Goal: Task Accomplishment & Management: Manage account settings

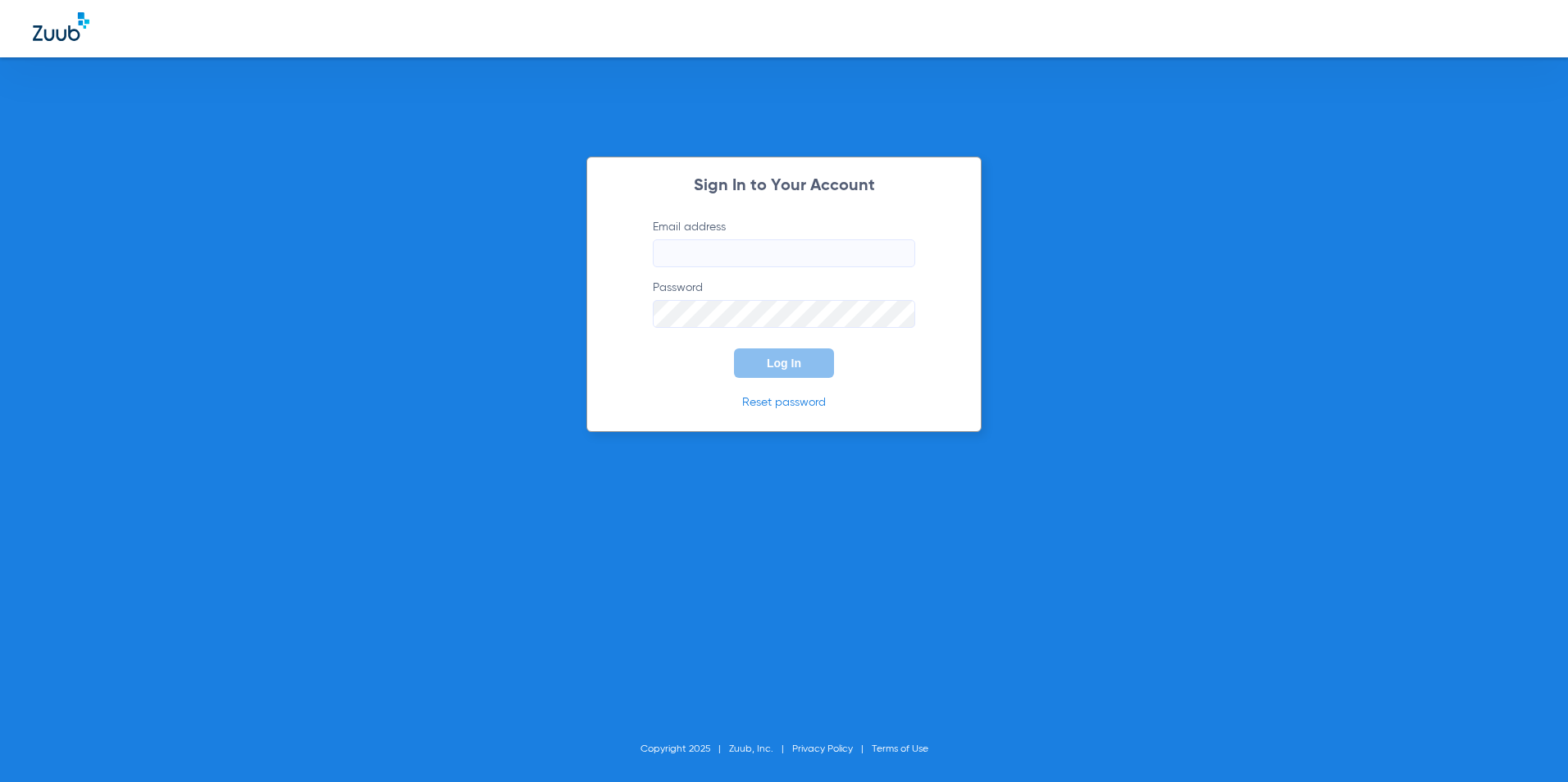
click at [701, 258] on input "Email address" at bounding box center [784, 253] width 262 height 28
type input "S"
click at [800, 360] on span "Log In" at bounding box center [784, 363] width 34 height 13
click at [602, 317] on div "Sign In to Your Account Email address scranr@joplinchildrensdentistry.com Passw…" at bounding box center [784, 295] width 396 height 276
drag, startPoint x: 798, startPoint y: 359, endPoint x: 787, endPoint y: 384, distance: 27.3
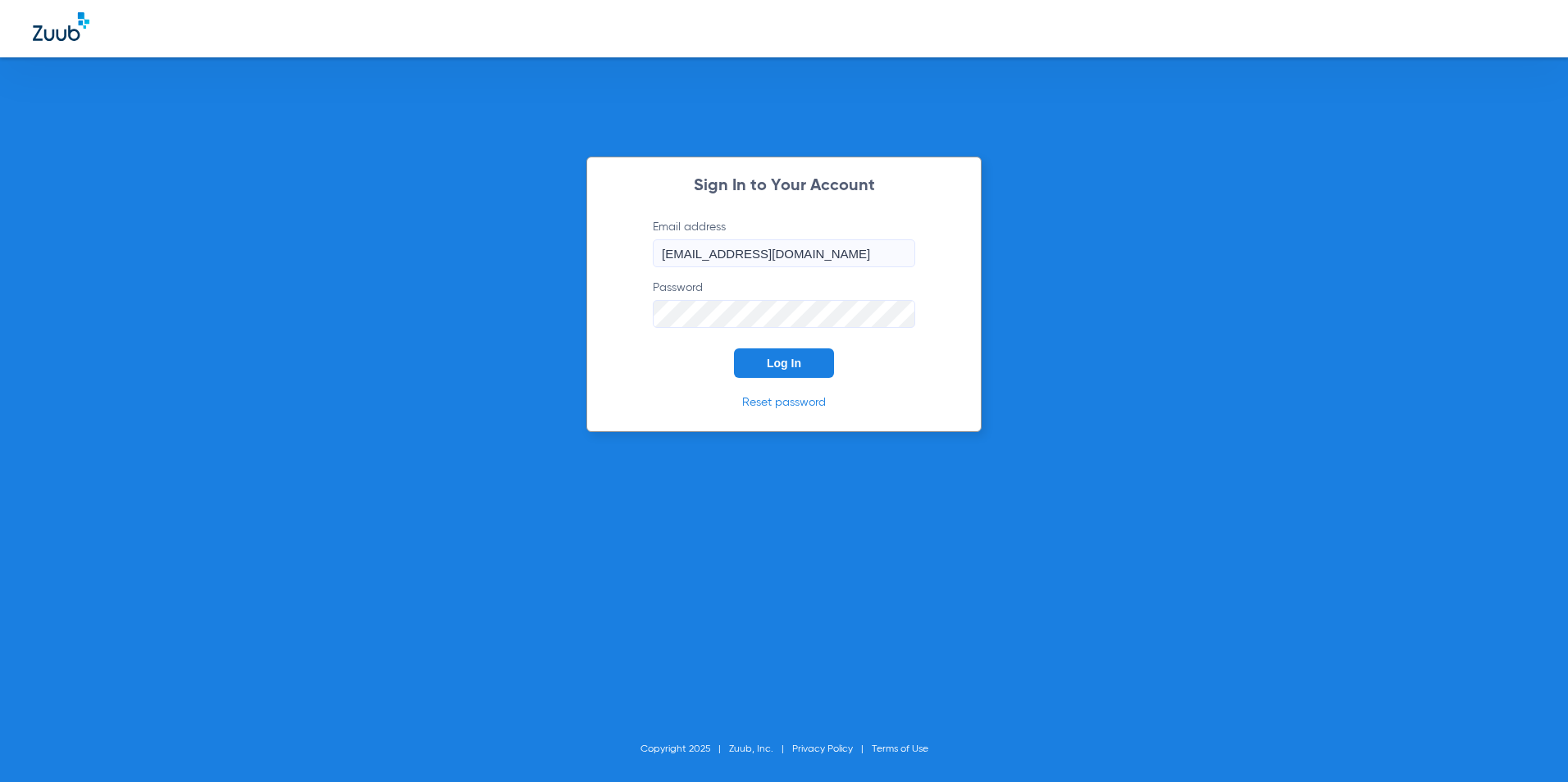
click at [787, 384] on div "Sign In to Your Account Email address scranr@joplinchildrensdentistry.com Passw…" at bounding box center [784, 295] width 396 height 276
click at [696, 254] on input "scranr@joplinchildrensdentistry.com" at bounding box center [784, 253] width 262 height 28
type input "scrane@joplinchildrensdentistry.com"
click at [773, 361] on span "Log In" at bounding box center [784, 363] width 34 height 13
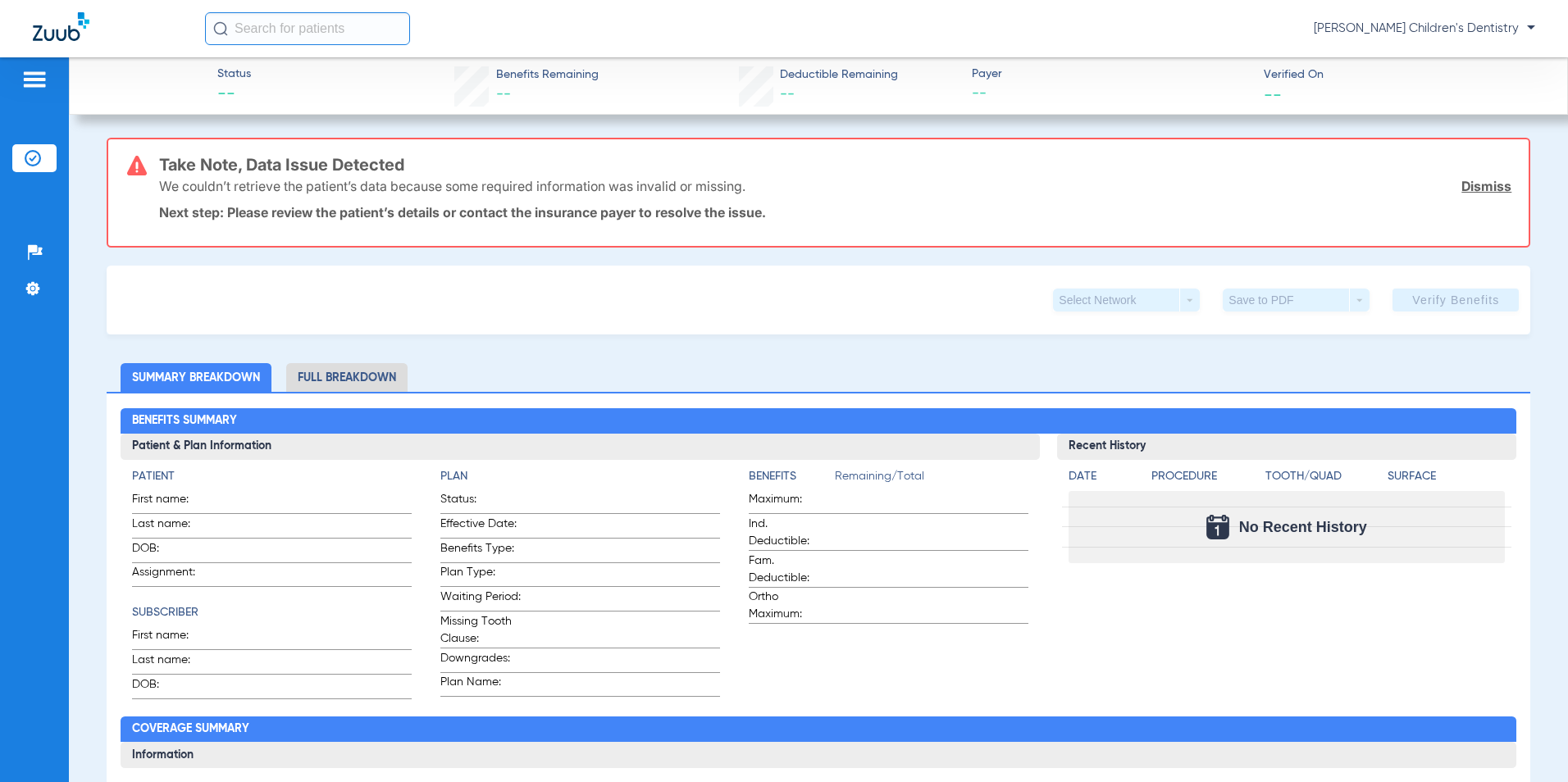
click at [563, 218] on p "Next step: Please review the patient’s details or contact the insurance payer t…" at bounding box center [836, 212] width 1354 height 16
click at [38, 79] on img at bounding box center [34, 80] width 26 height 20
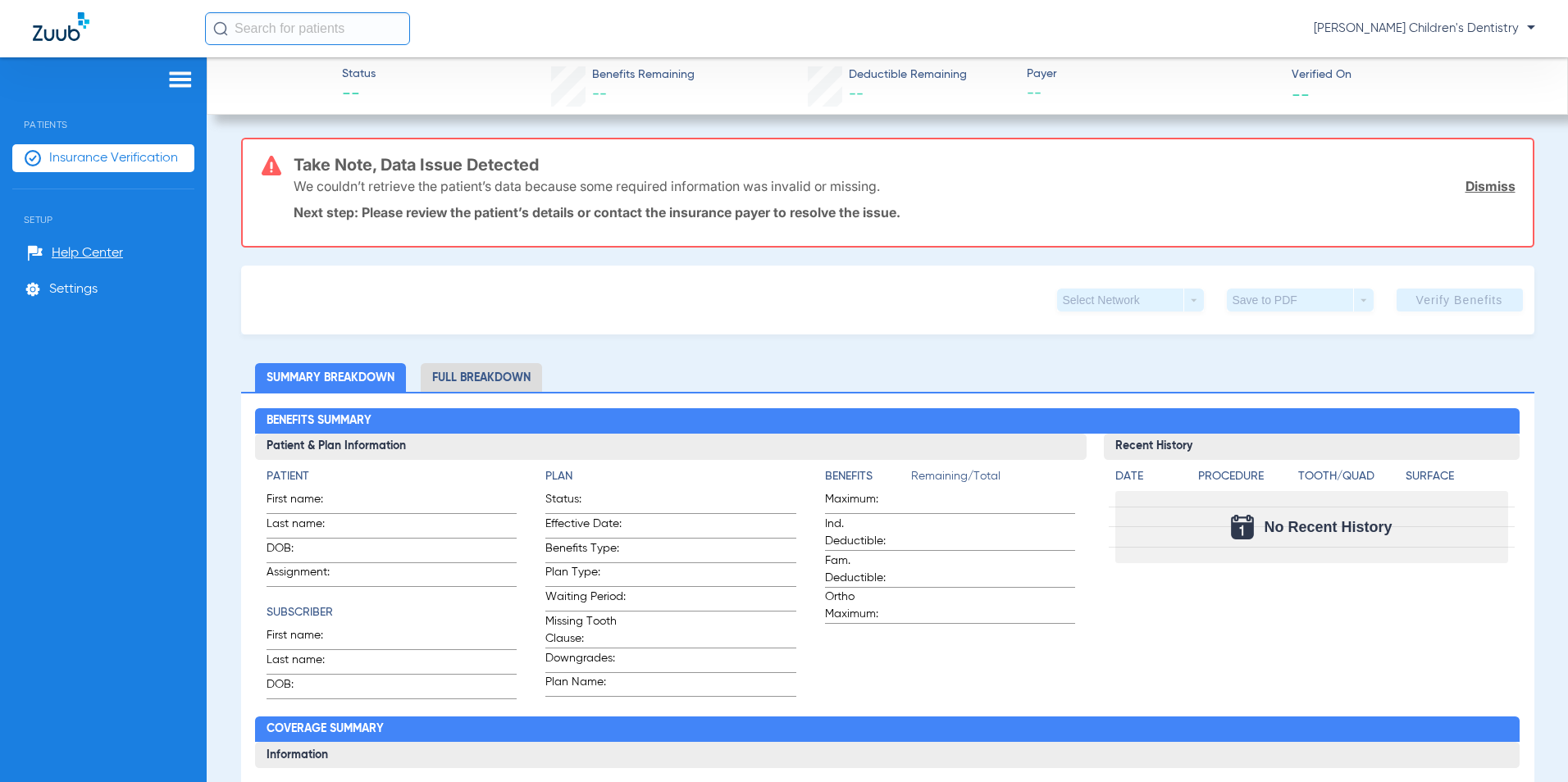
click at [84, 158] on span "Insurance Verification" at bounding box center [113, 158] width 129 height 16
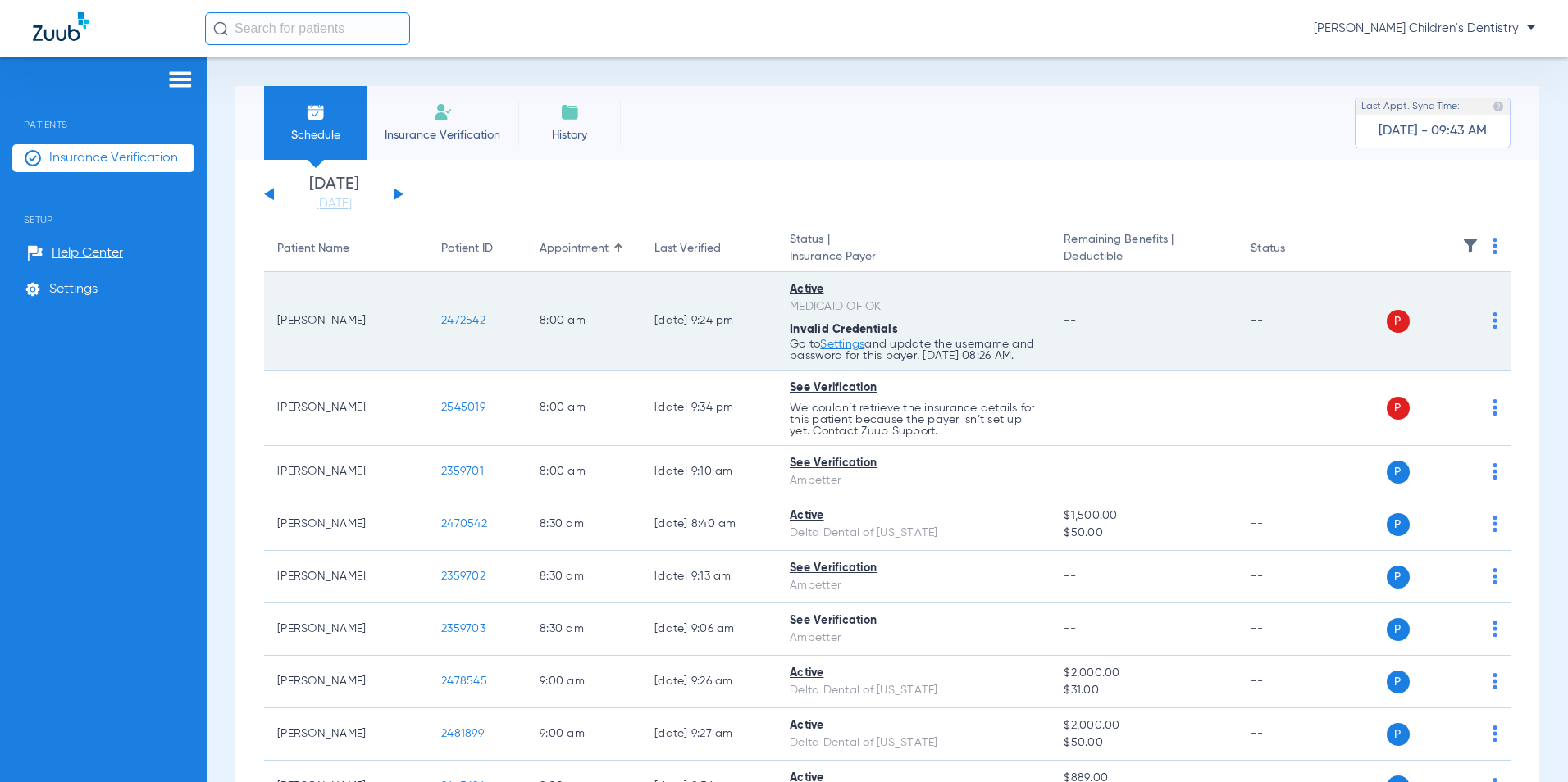
click at [828, 346] on link "Settings" at bounding box center [842, 344] width 44 height 12
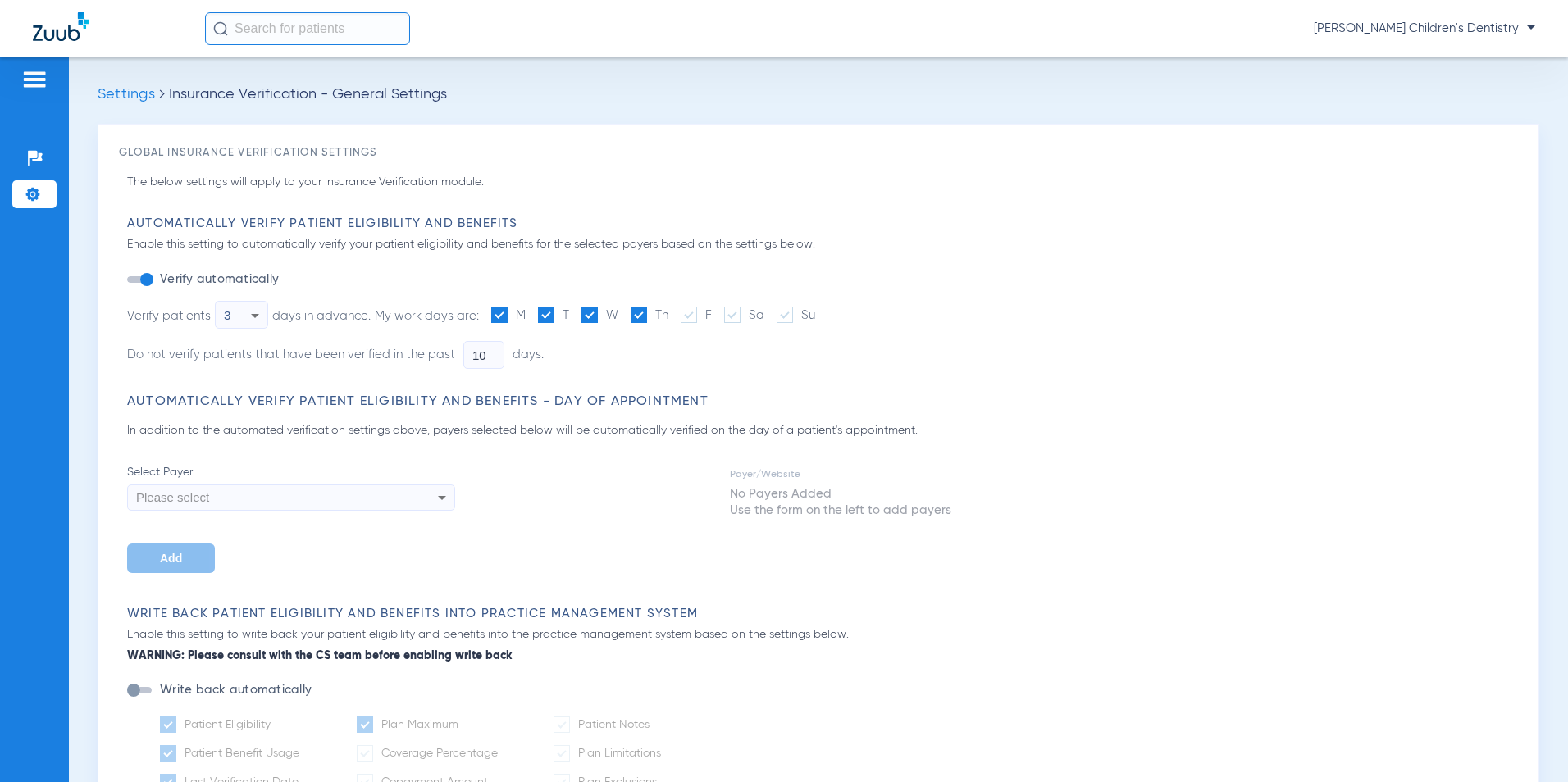
type input "5"
type input "1"
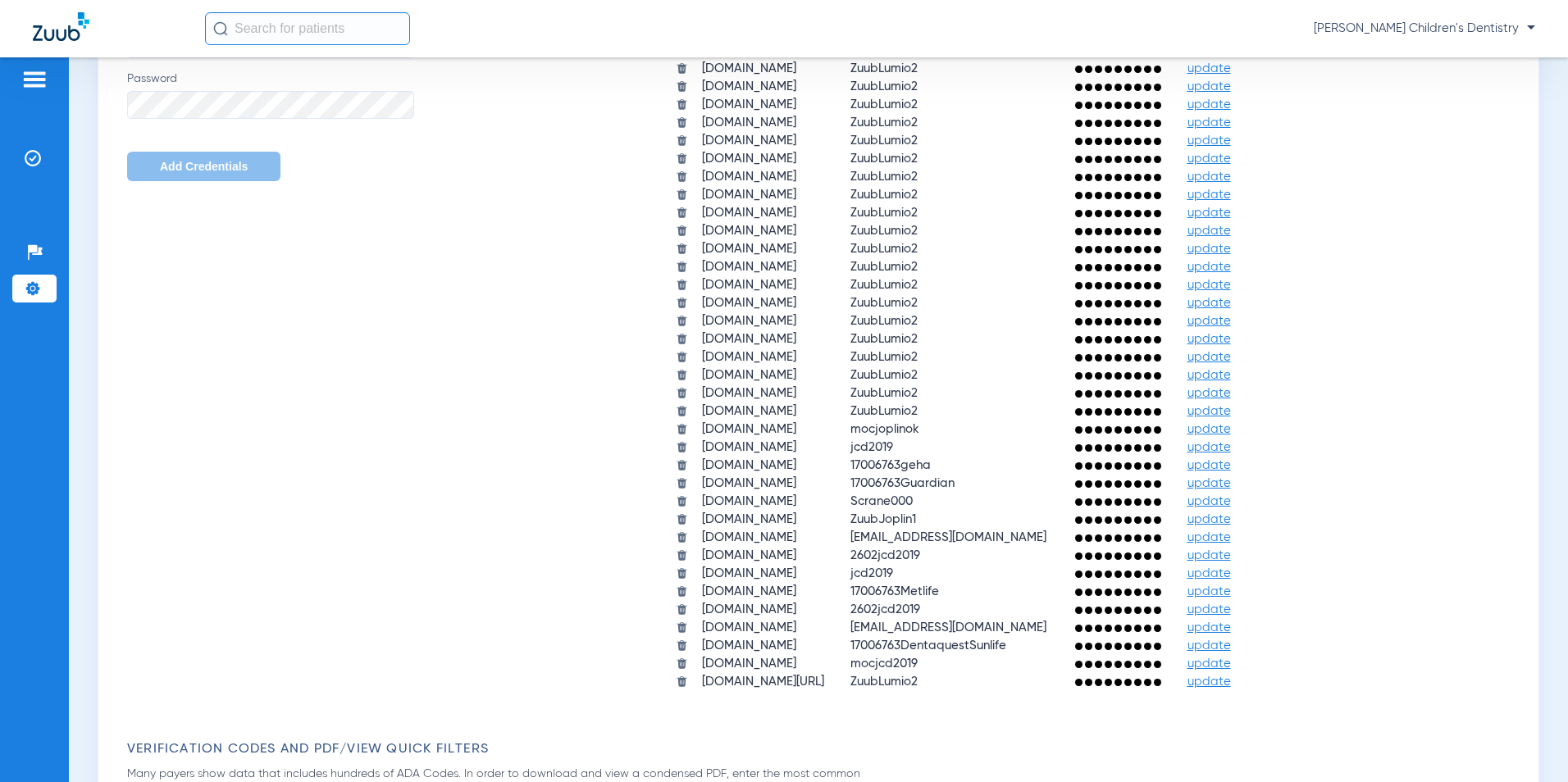
scroll to position [1394, 0]
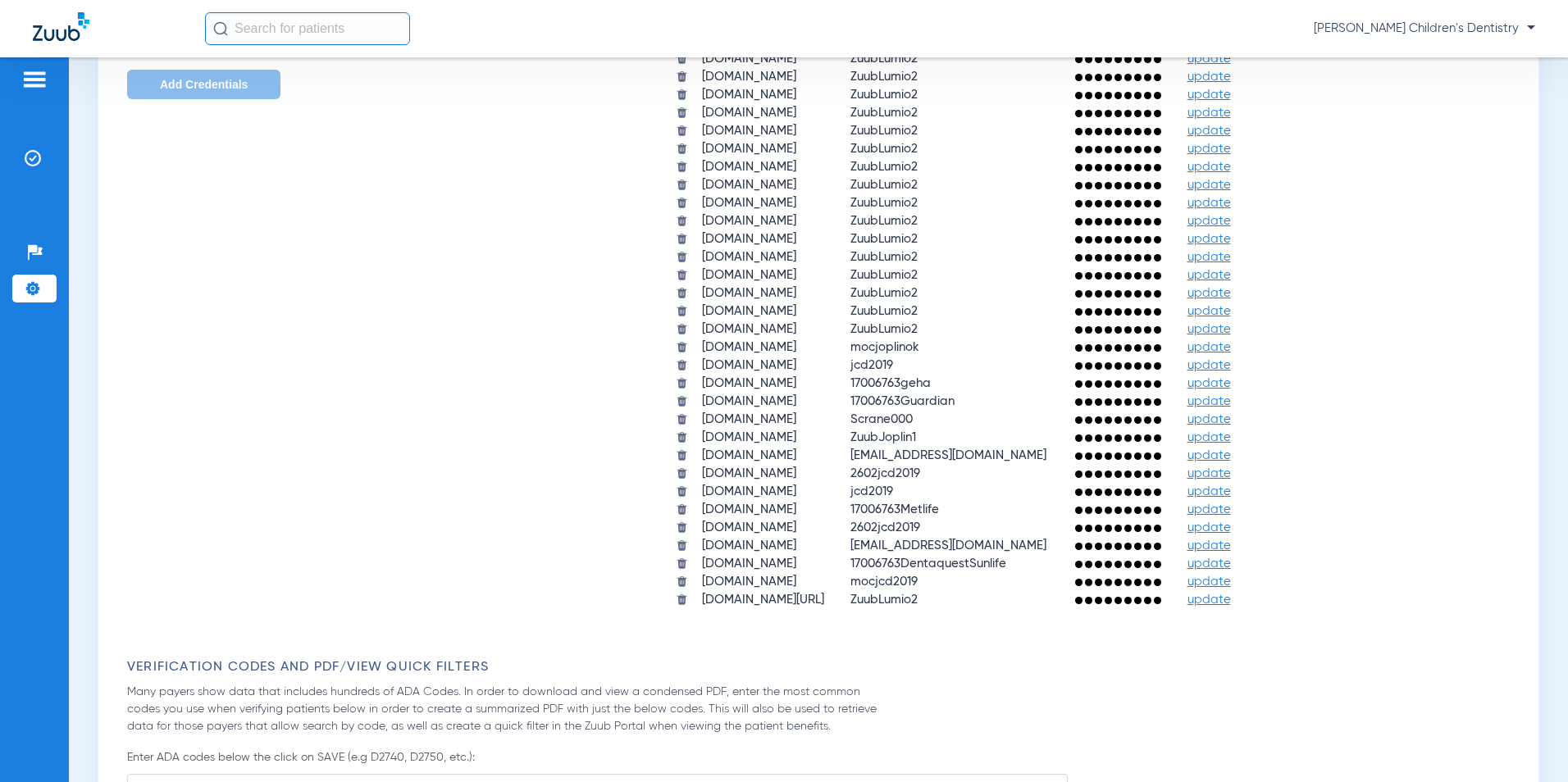
click at [1231, 474] on span "update" at bounding box center [1210, 474] width 44 height 13
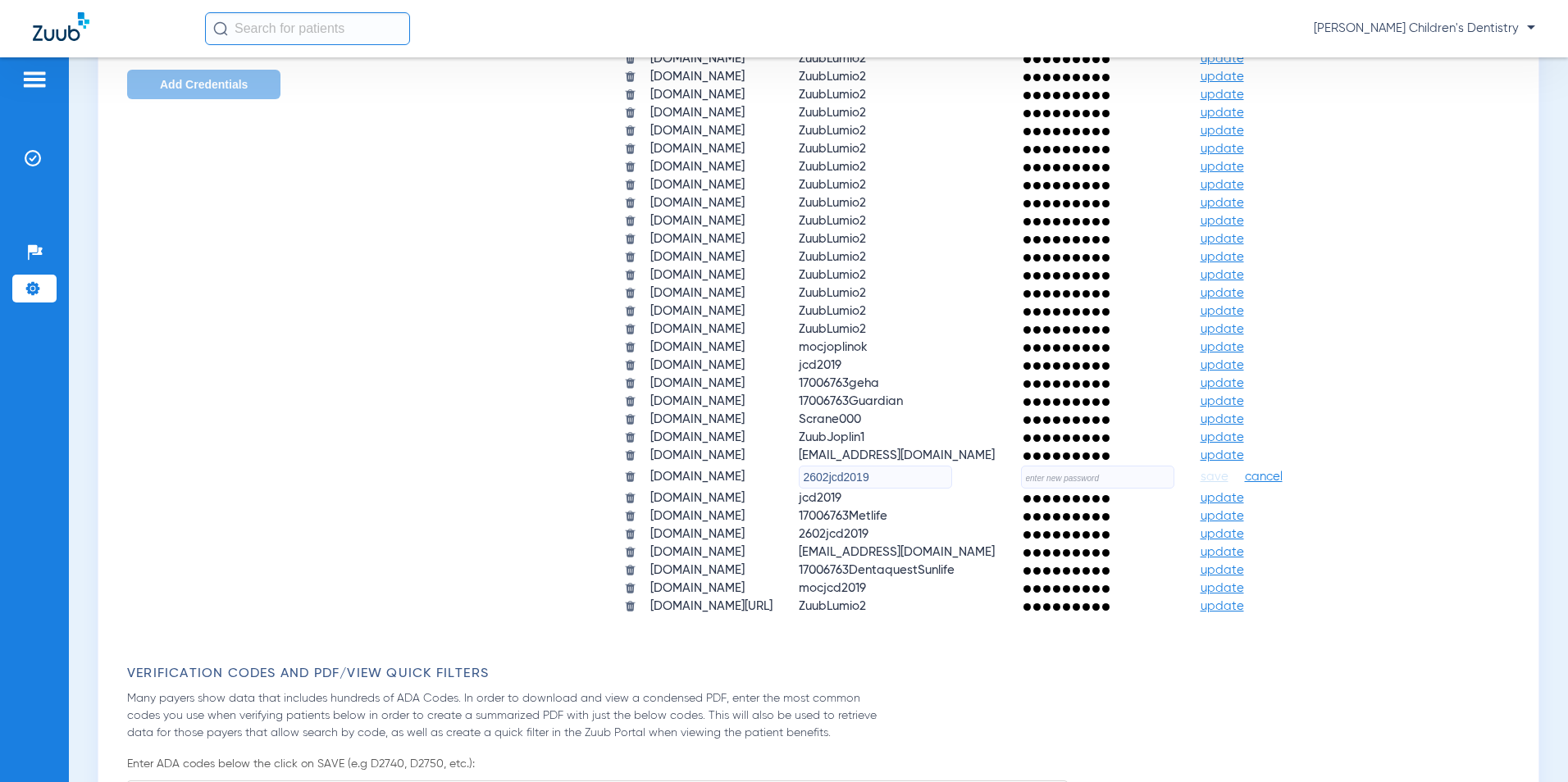
click at [1103, 480] on input "text" at bounding box center [1097, 476] width 153 height 23
type input "LumioFall2025"
click at [1229, 478] on span "save" at bounding box center [1214, 477] width 28 height 15
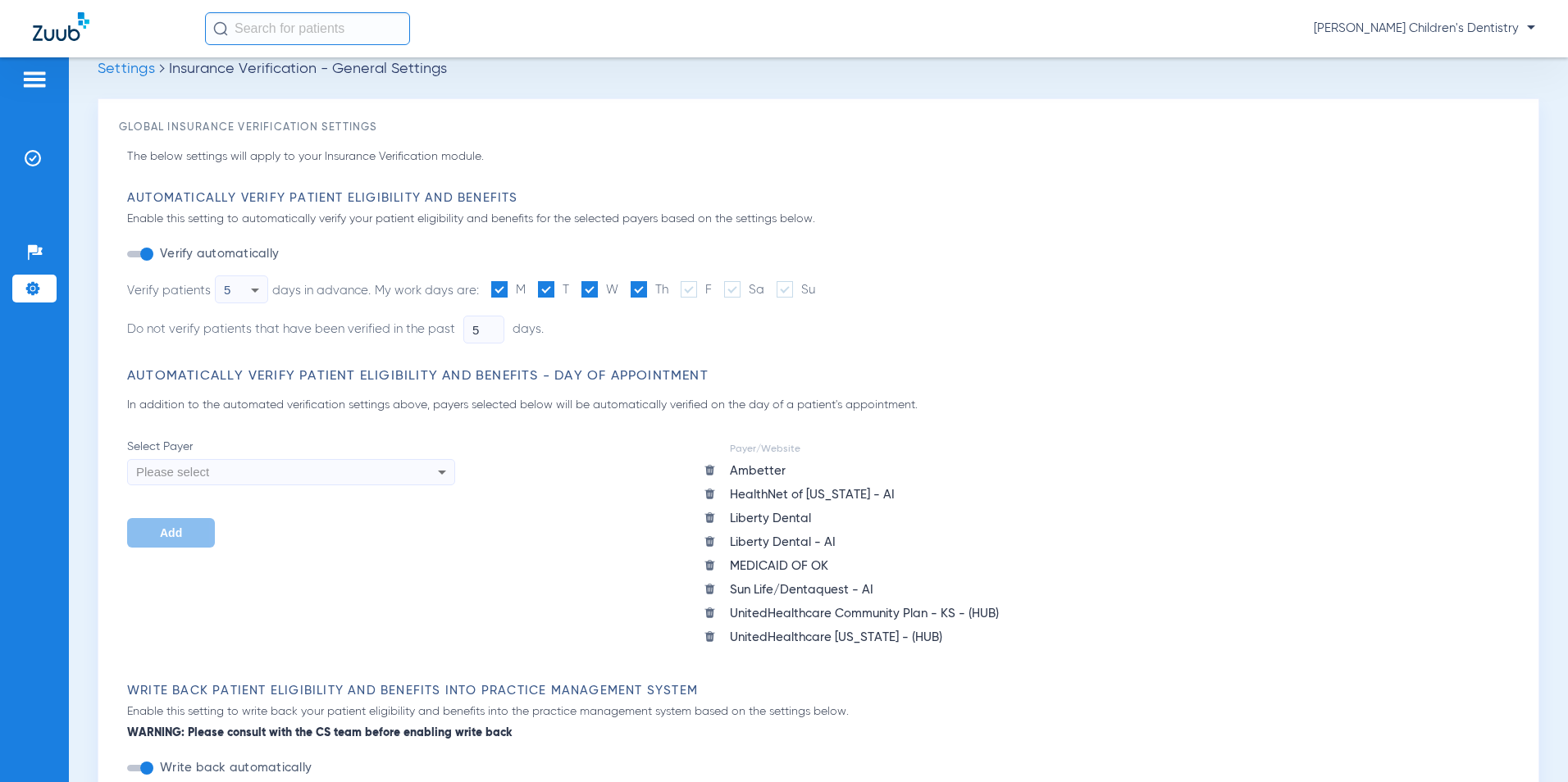
scroll to position [0, 0]
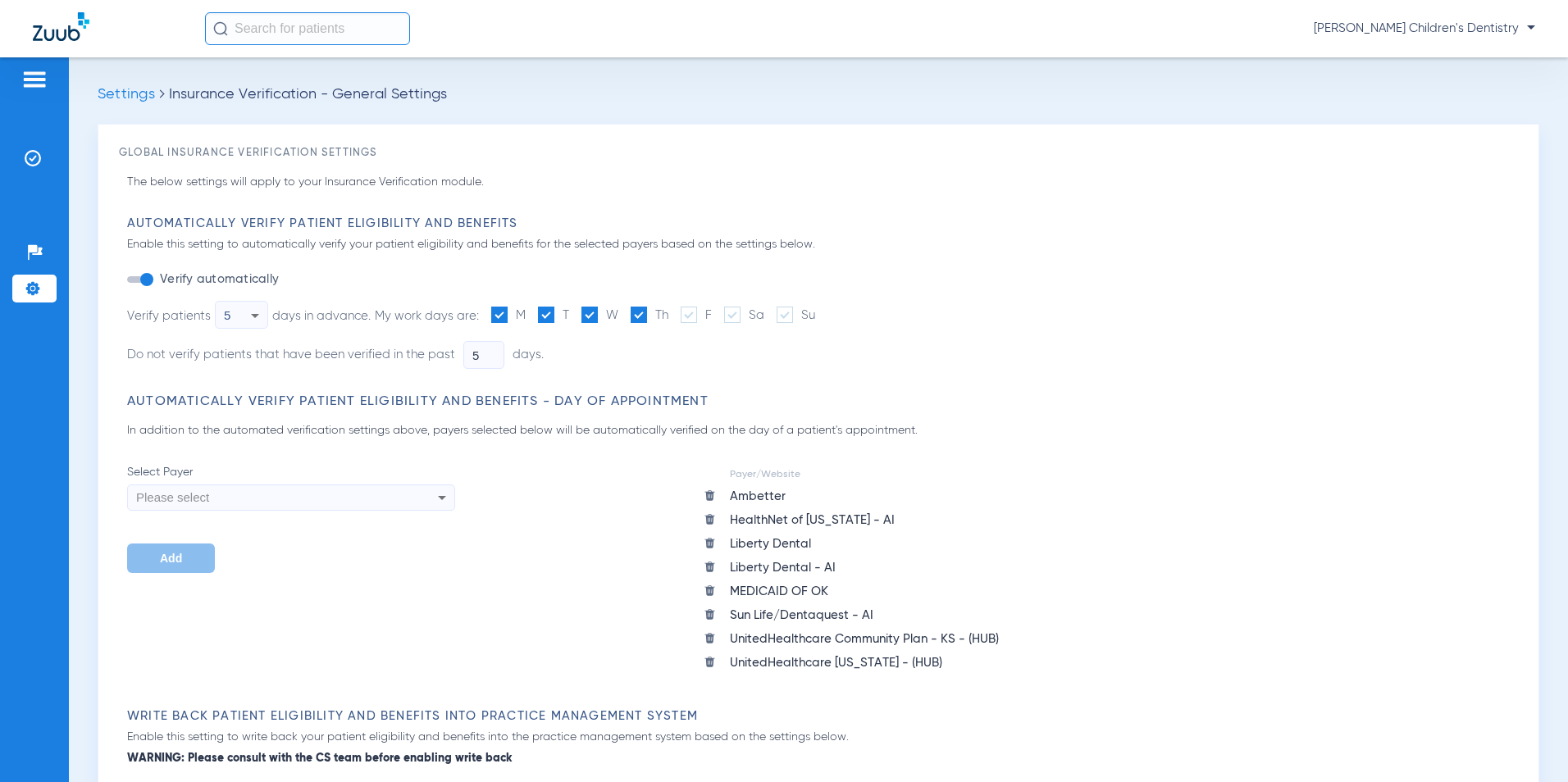
click at [42, 79] on img at bounding box center [34, 80] width 26 height 20
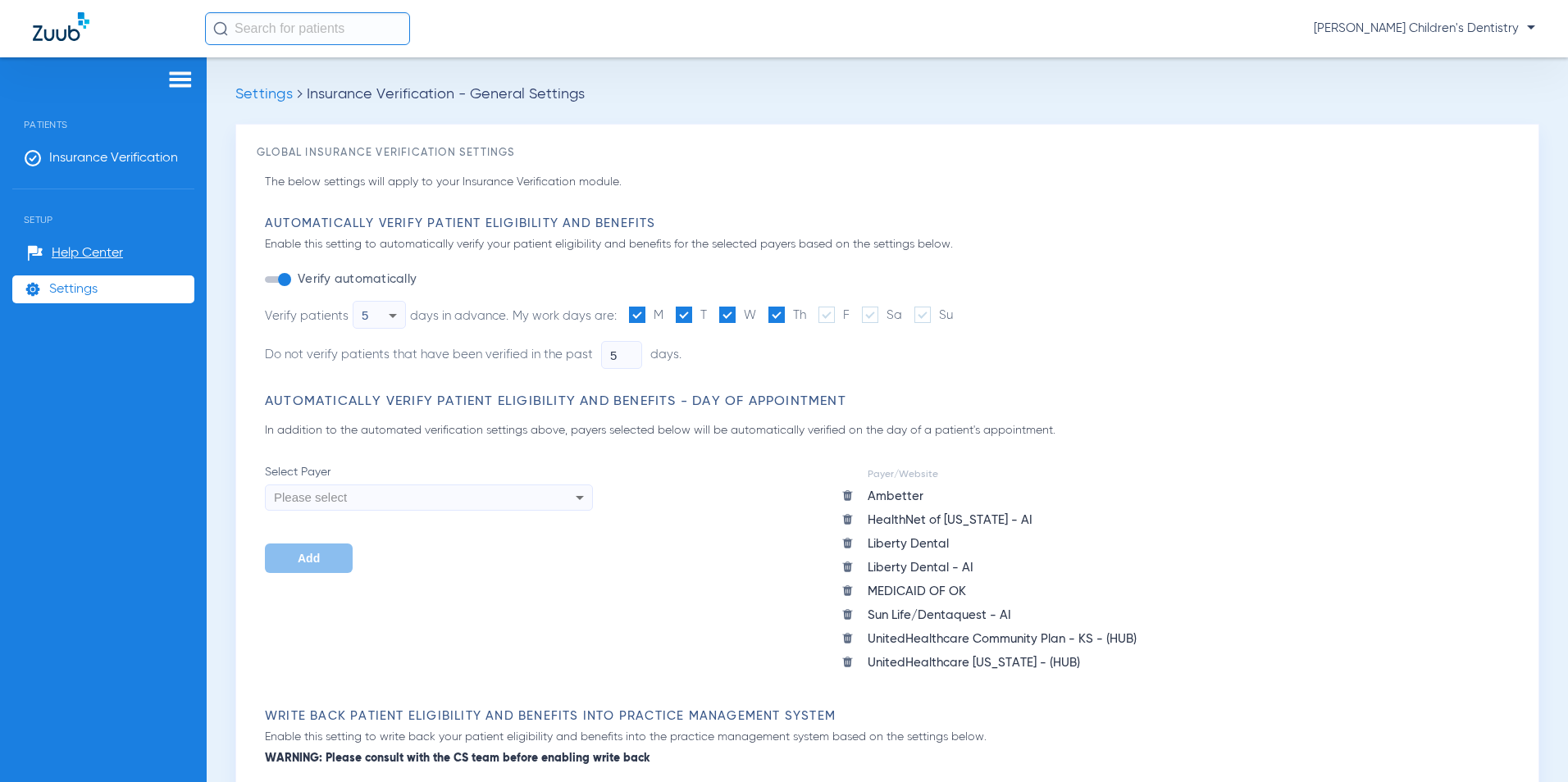
click at [174, 84] on img at bounding box center [180, 80] width 26 height 20
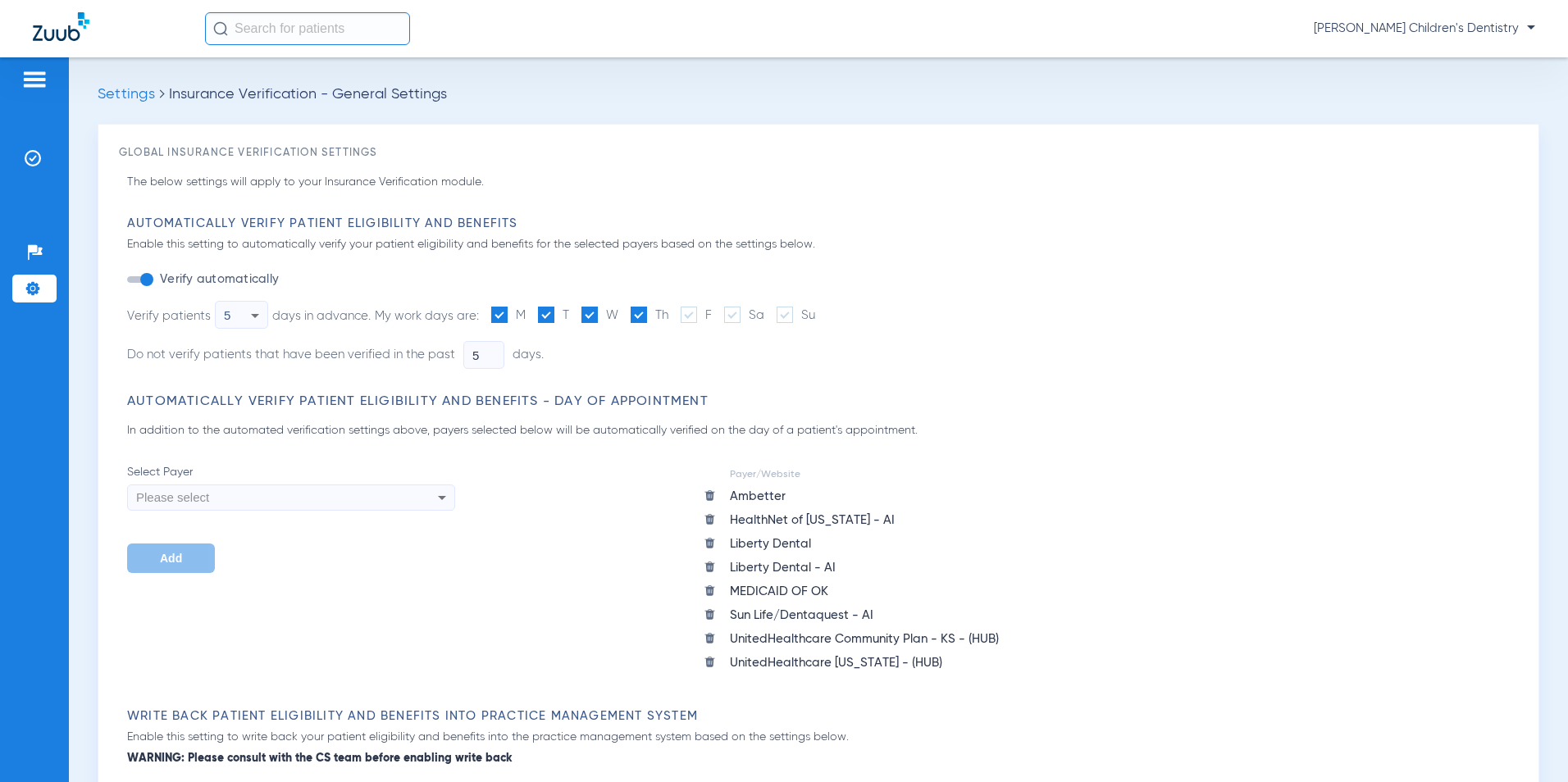
click at [34, 78] on img at bounding box center [34, 80] width 26 height 20
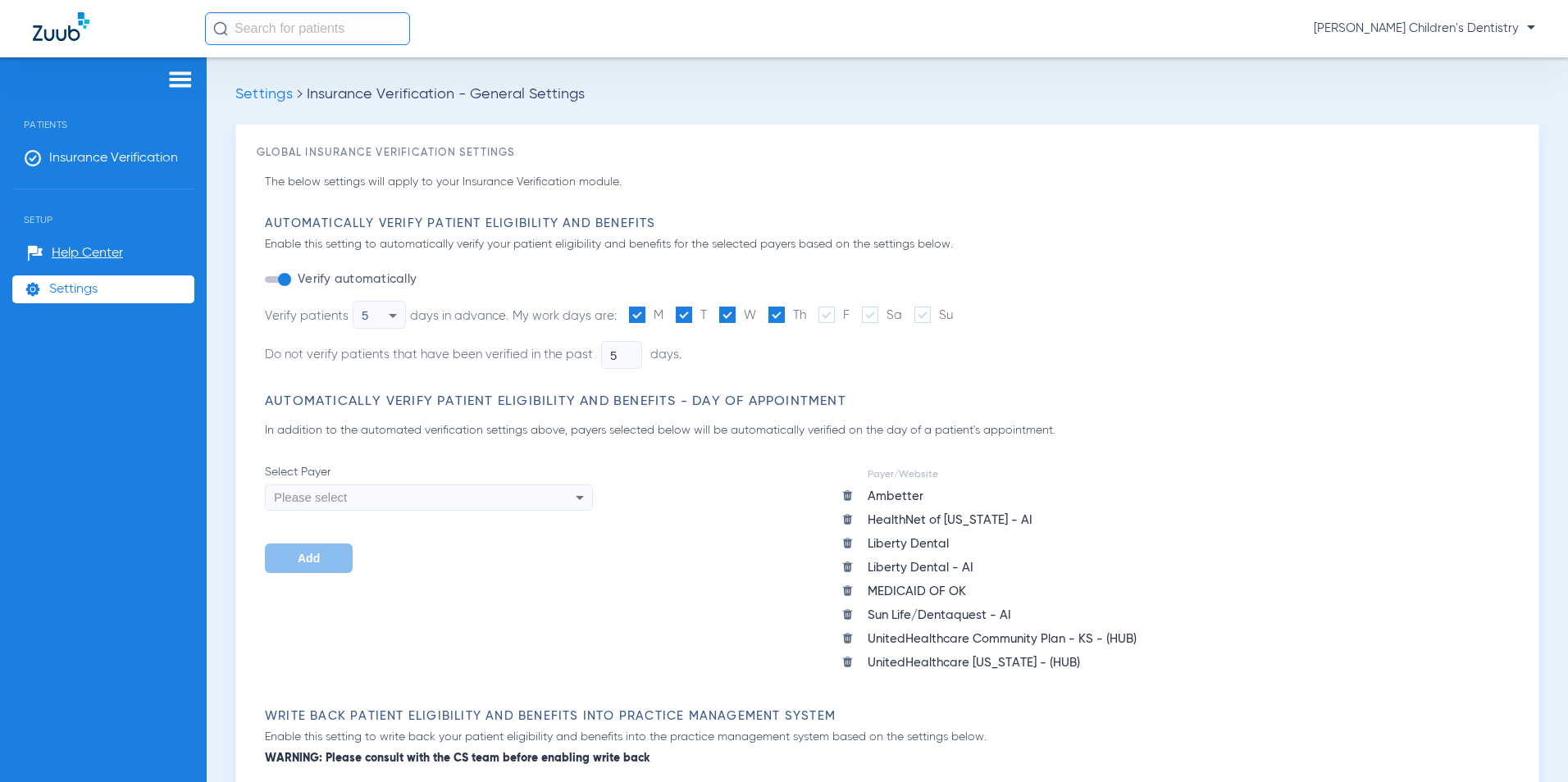
click at [186, 81] on img at bounding box center [180, 80] width 26 height 20
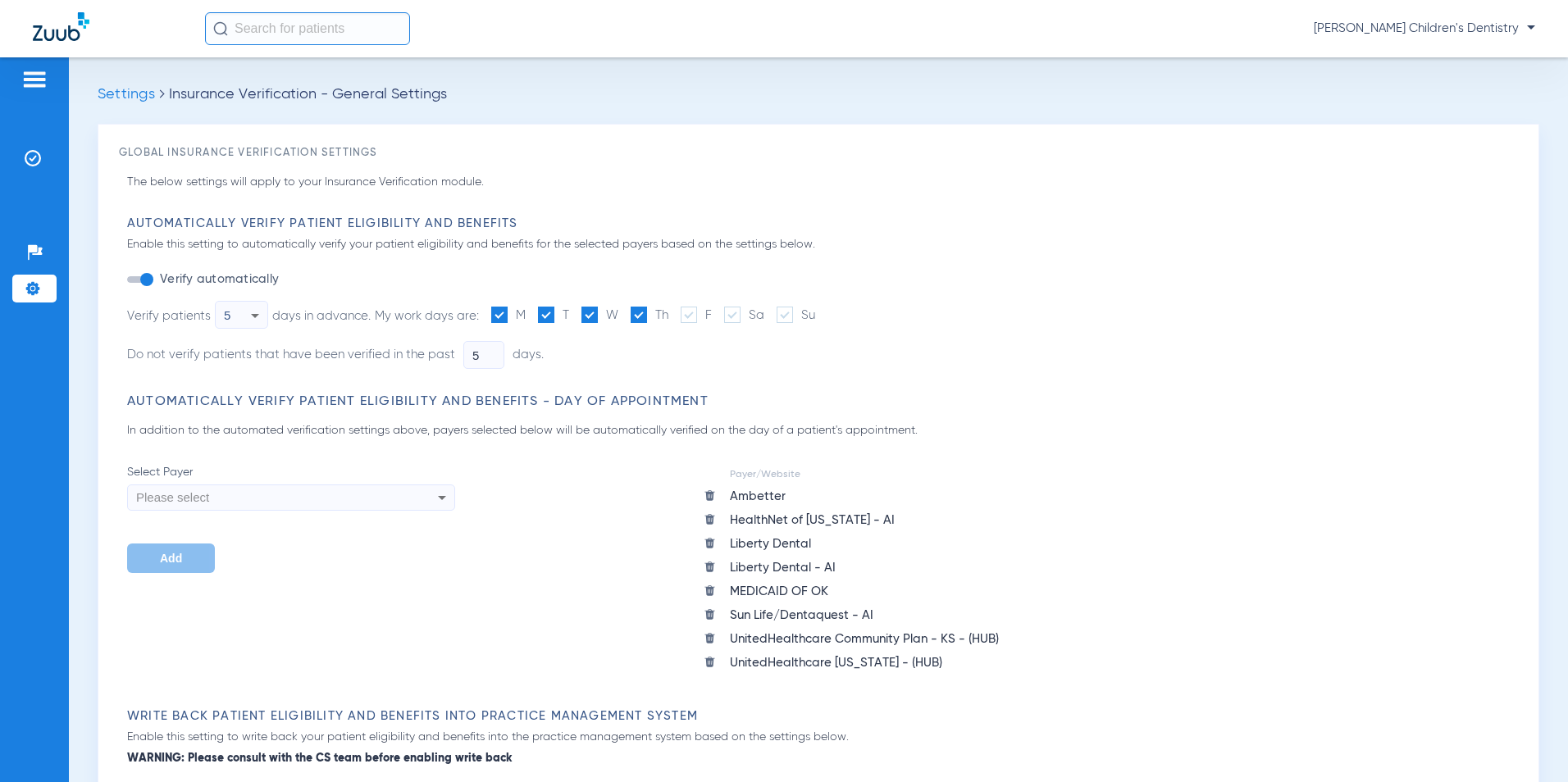
click at [42, 76] on img at bounding box center [34, 80] width 26 height 20
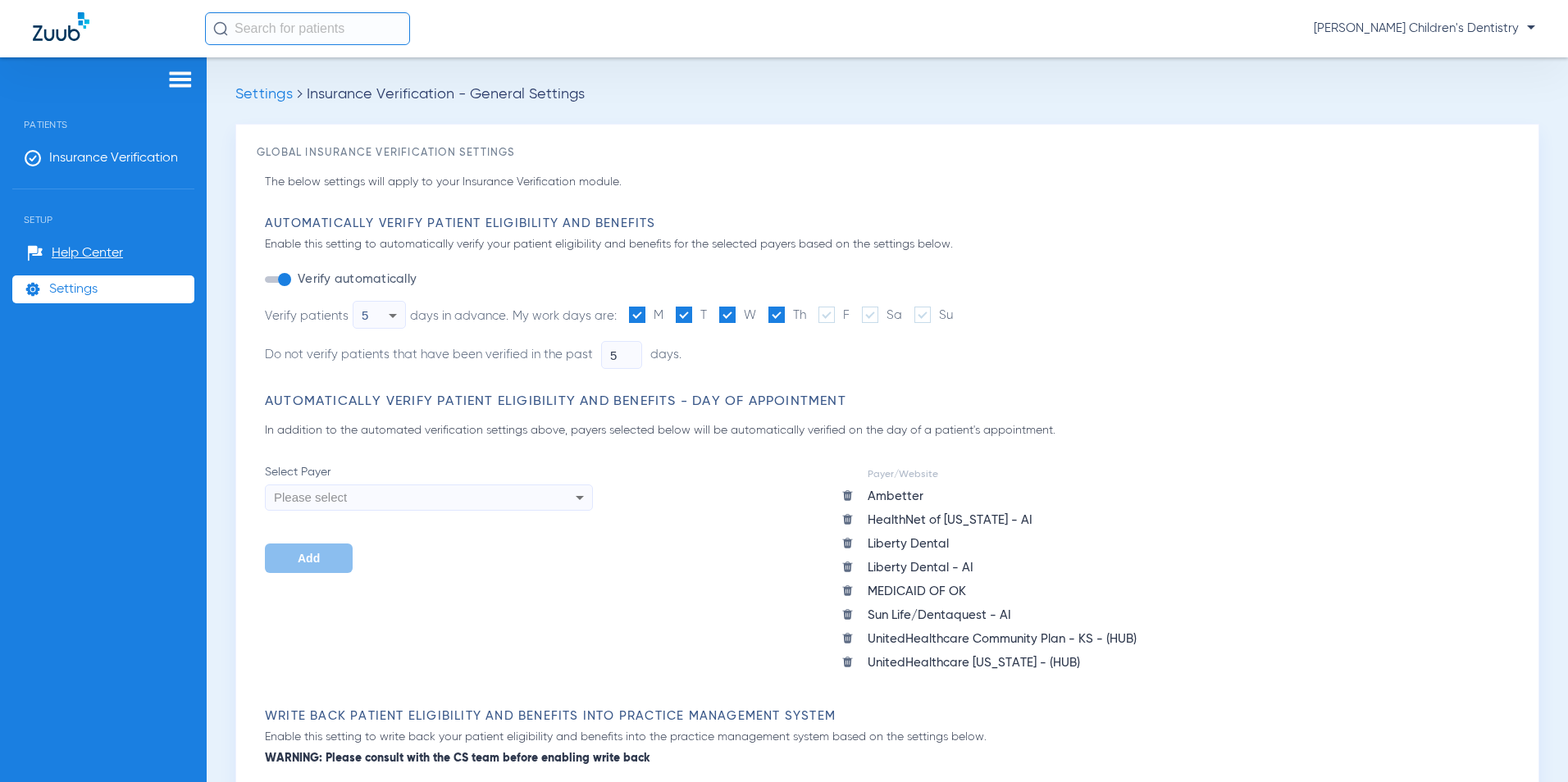
click at [192, 83] on img at bounding box center [180, 80] width 26 height 20
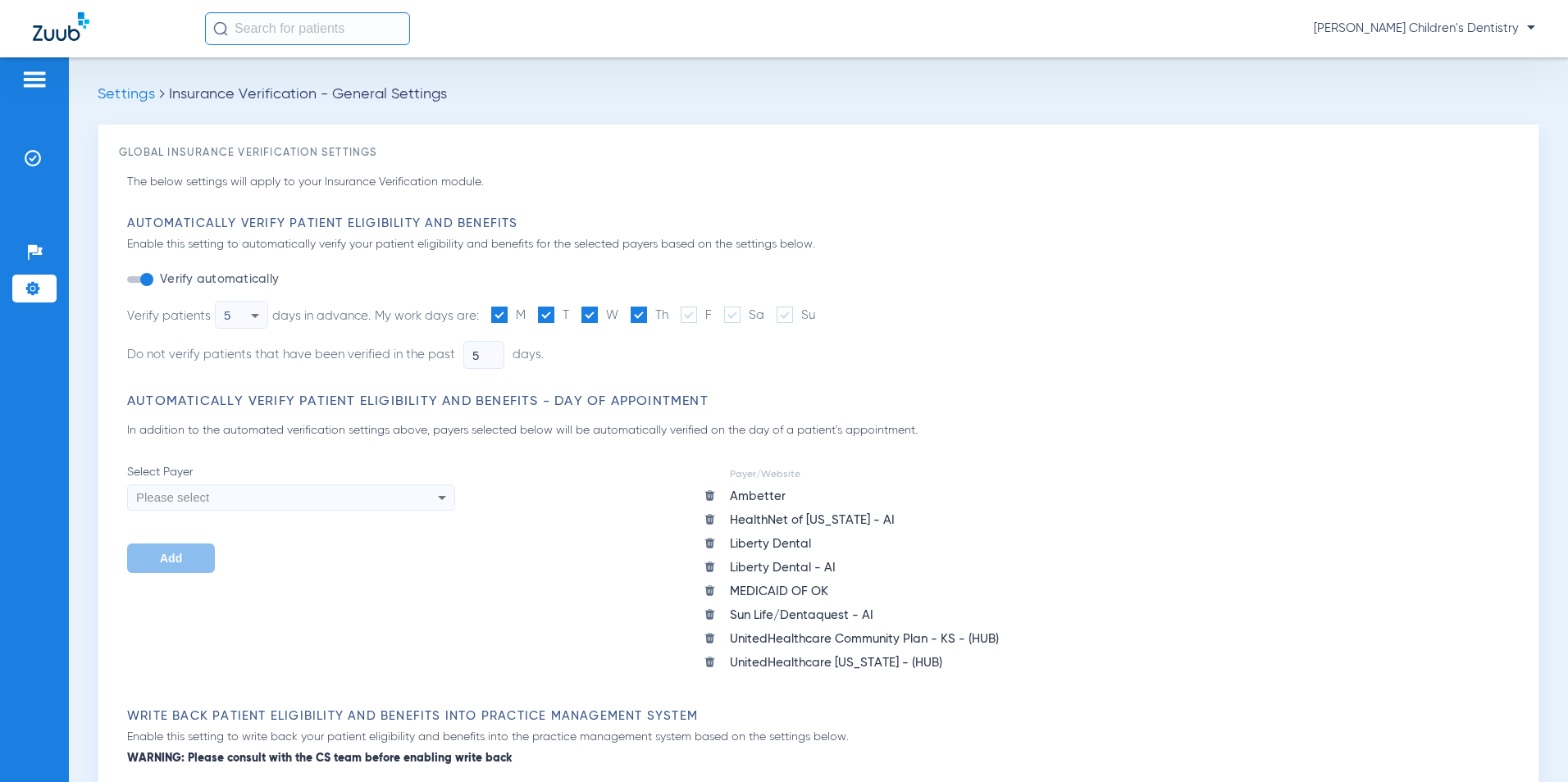
click at [37, 75] on img at bounding box center [34, 80] width 26 height 20
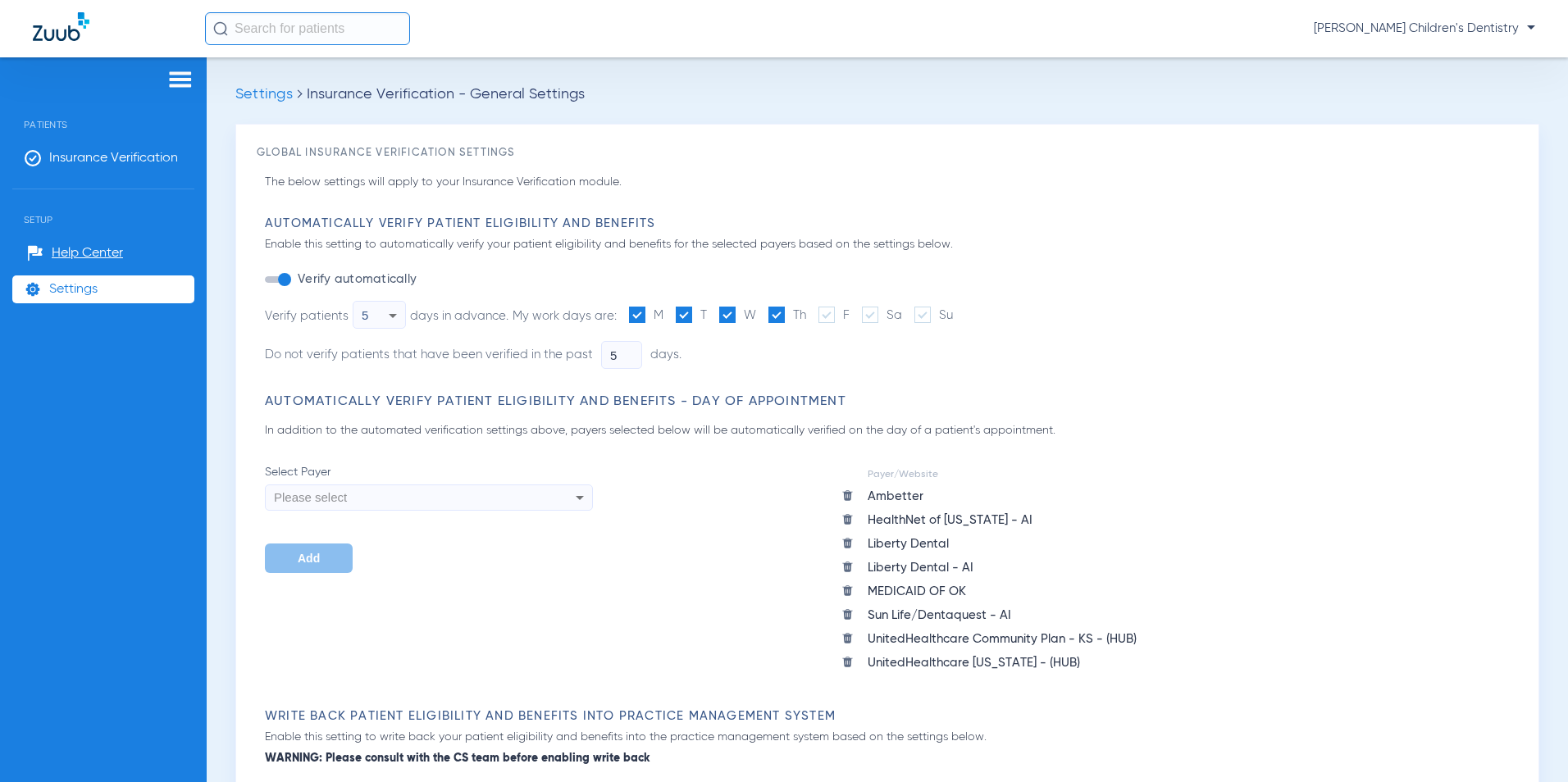
click at [180, 80] on img at bounding box center [180, 80] width 26 height 20
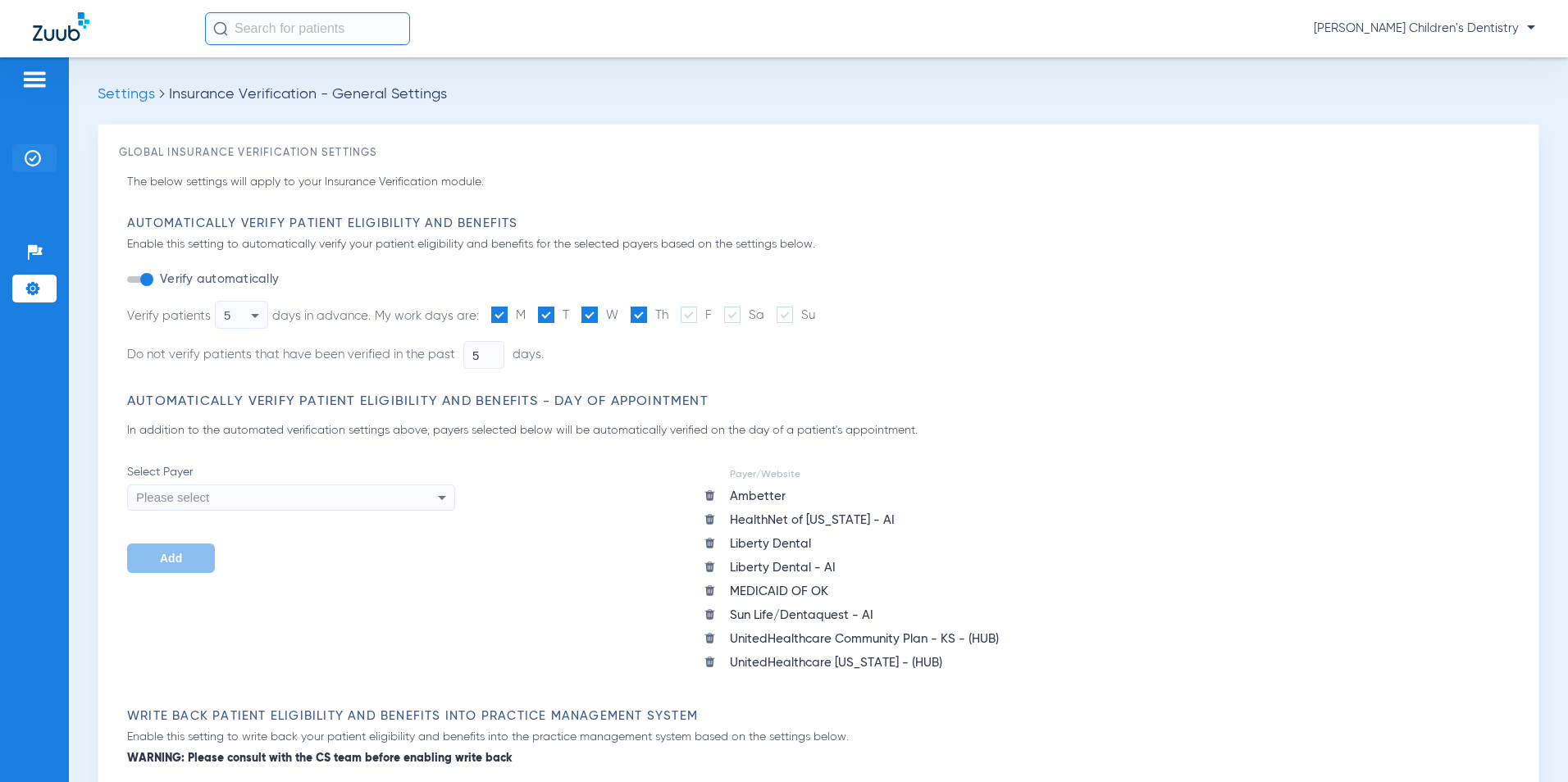
click at [30, 151] on img at bounding box center [33, 158] width 16 height 16
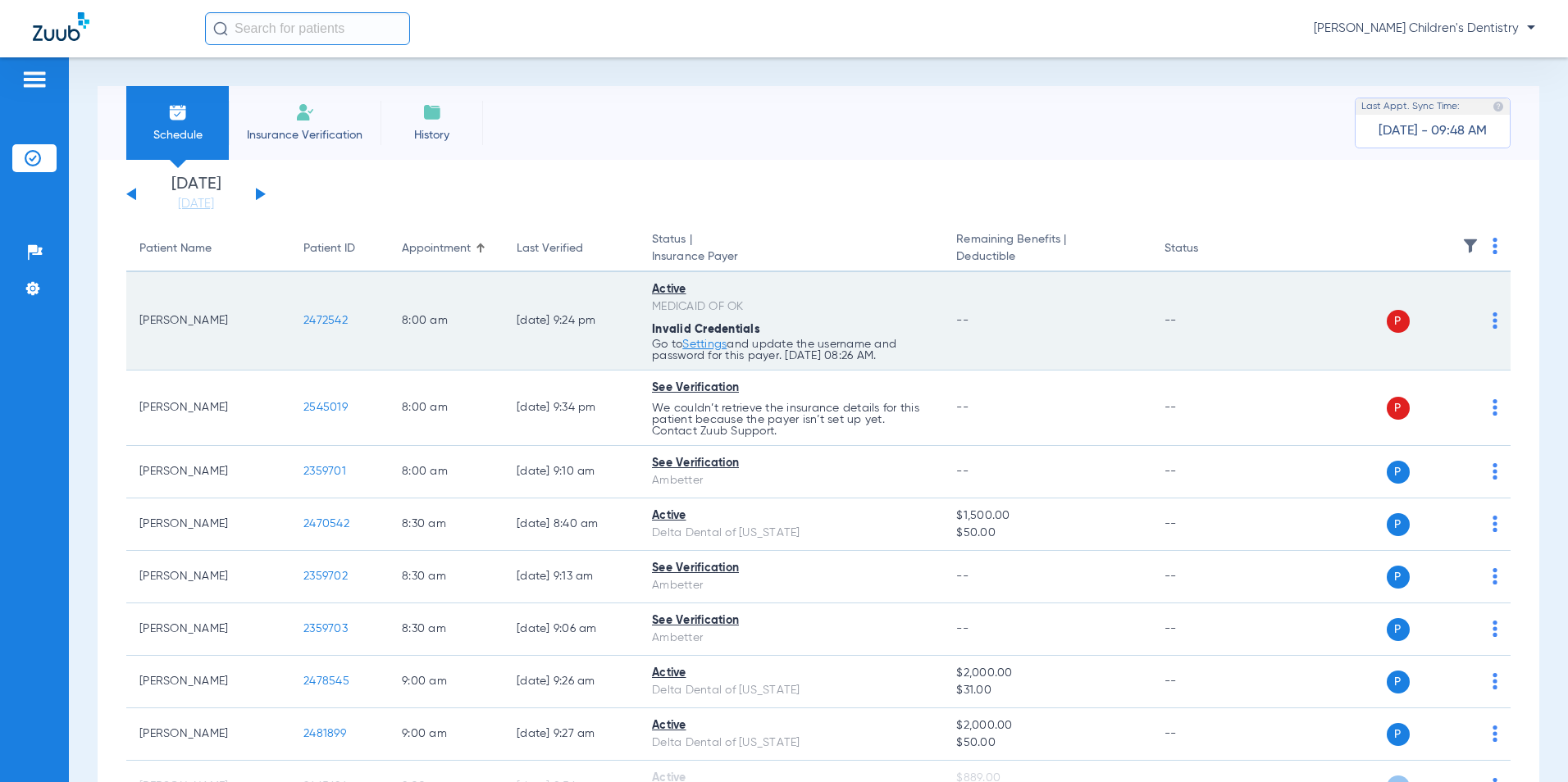
click at [1493, 318] on img at bounding box center [1494, 320] width 5 height 16
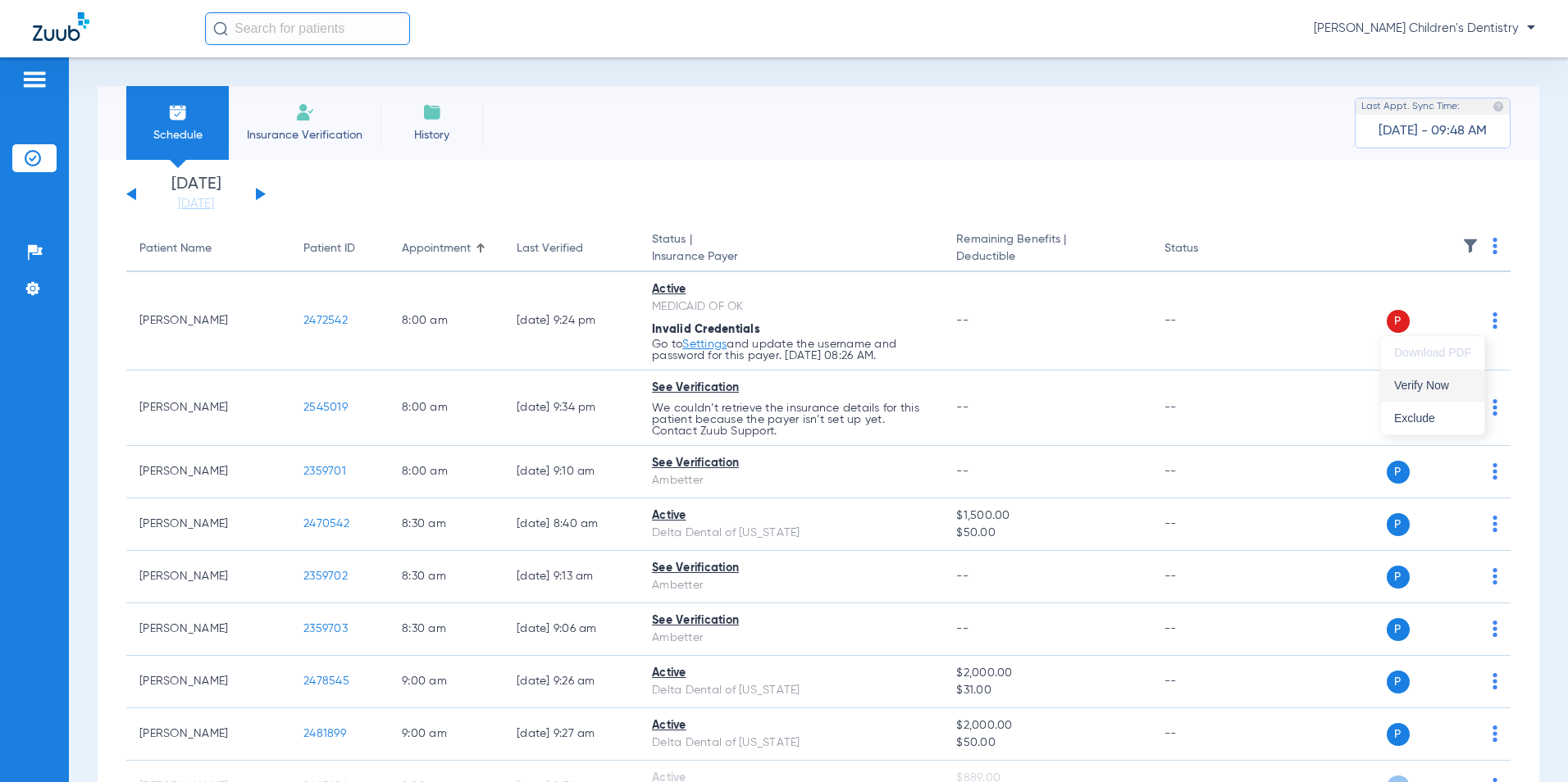
click at [1435, 393] on button "Verify Now" at bounding box center [1433, 386] width 103 height 33
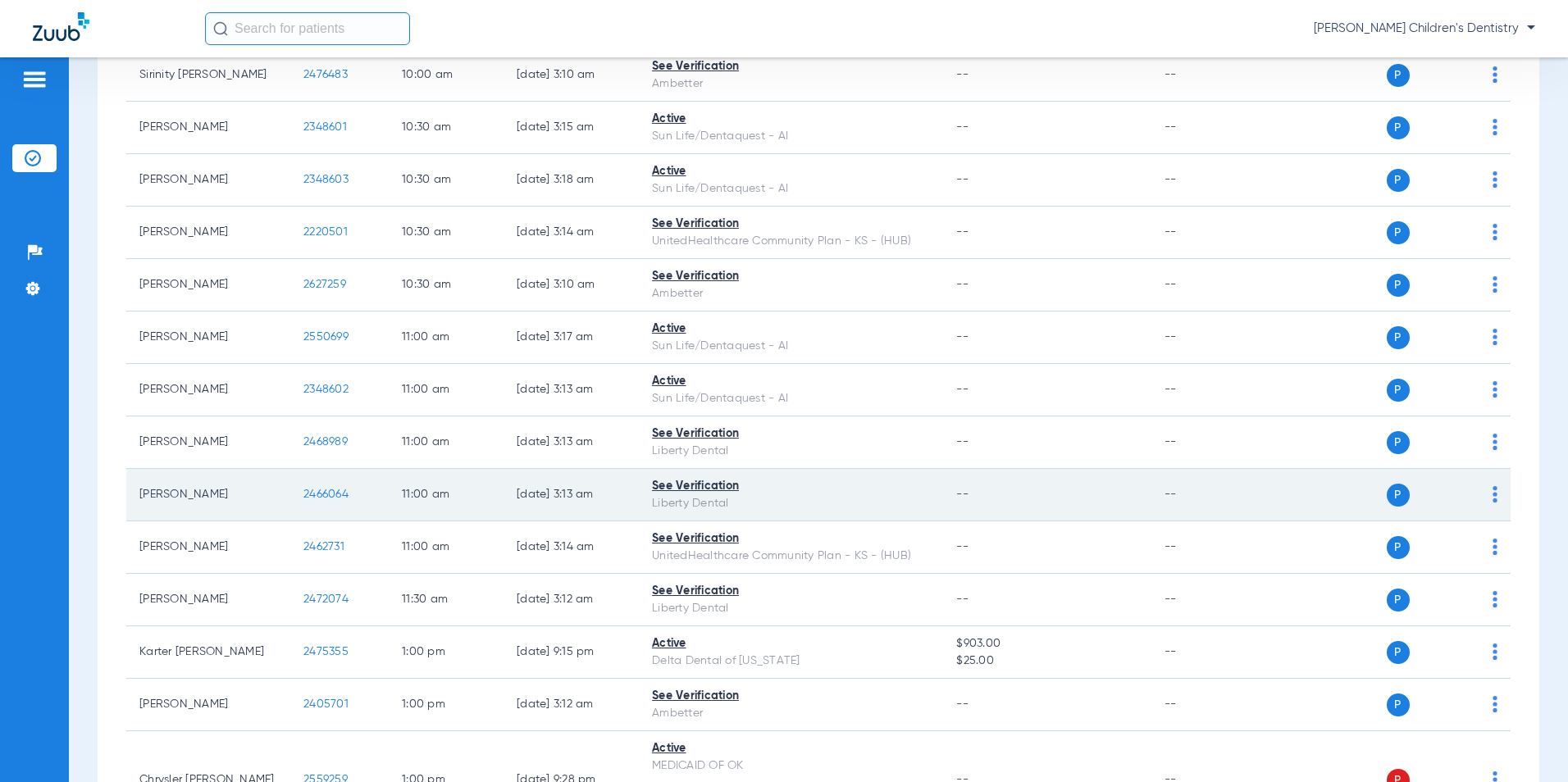
scroll to position [1312, 0]
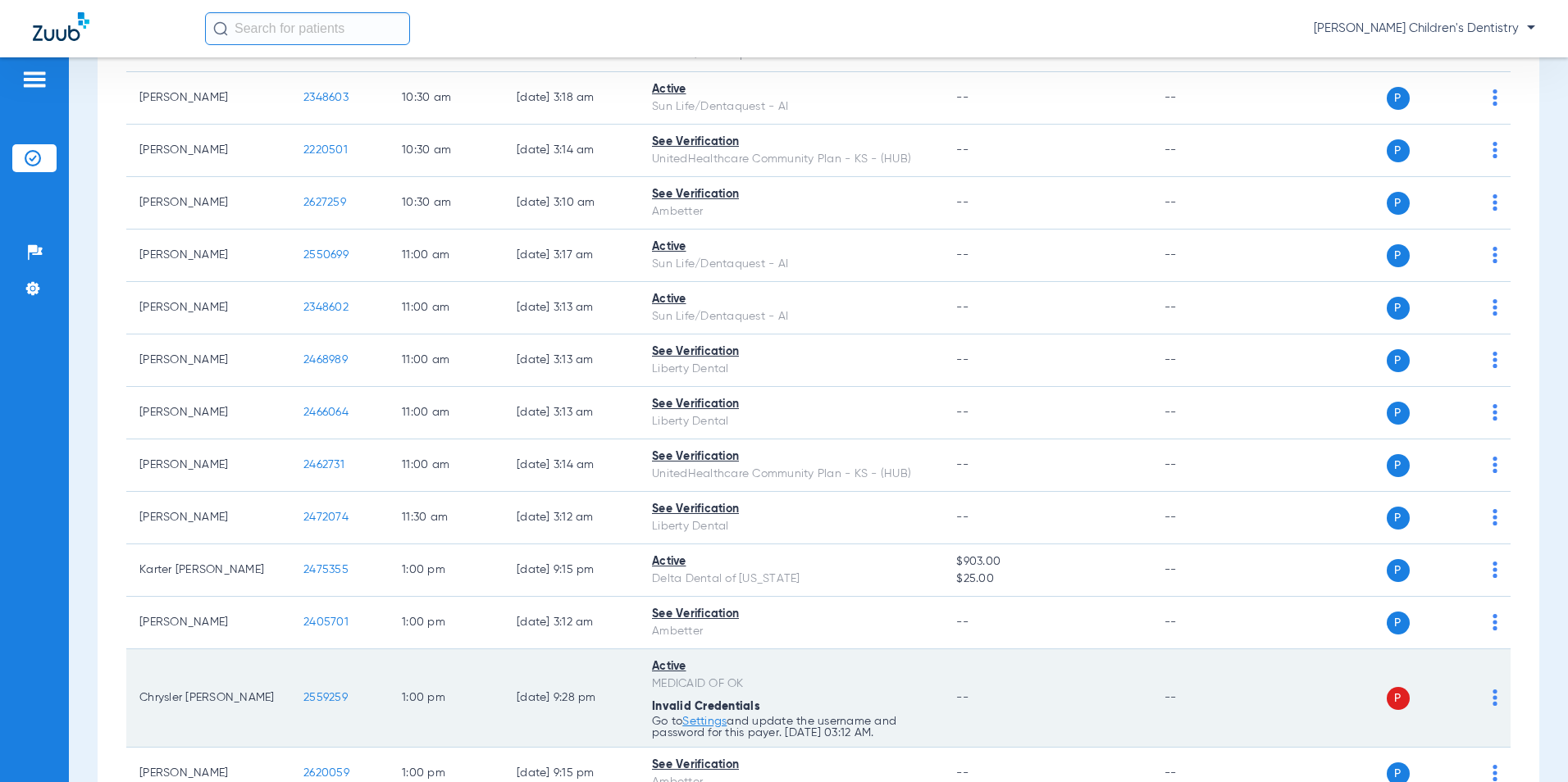
click at [1480, 695] on div "P S" at bounding box center [1379, 699] width 235 height 23
click at [1493, 696] on img at bounding box center [1494, 698] width 5 height 16
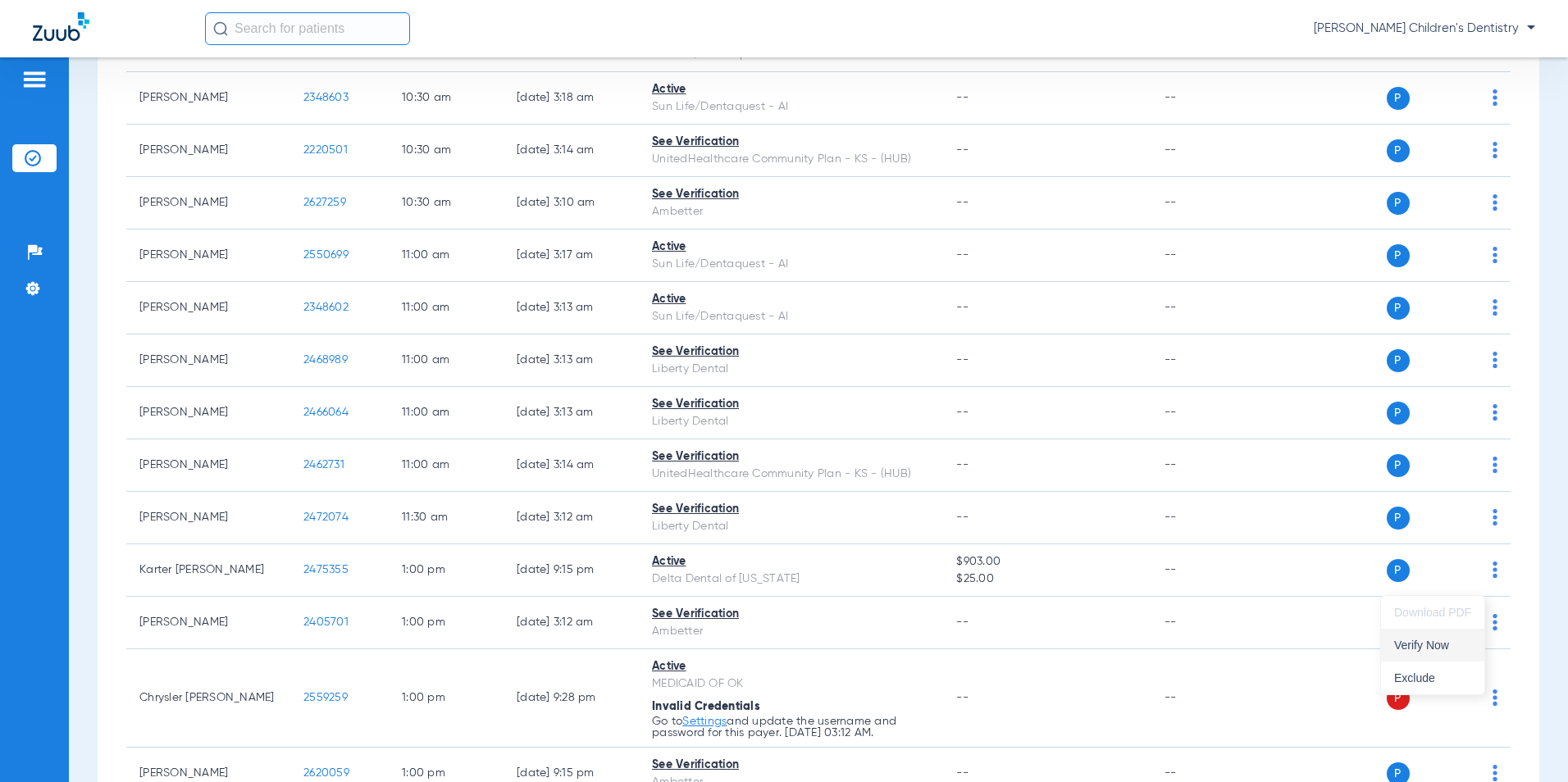
click at [1413, 644] on span "Verify Now" at bounding box center [1433, 645] width 77 height 12
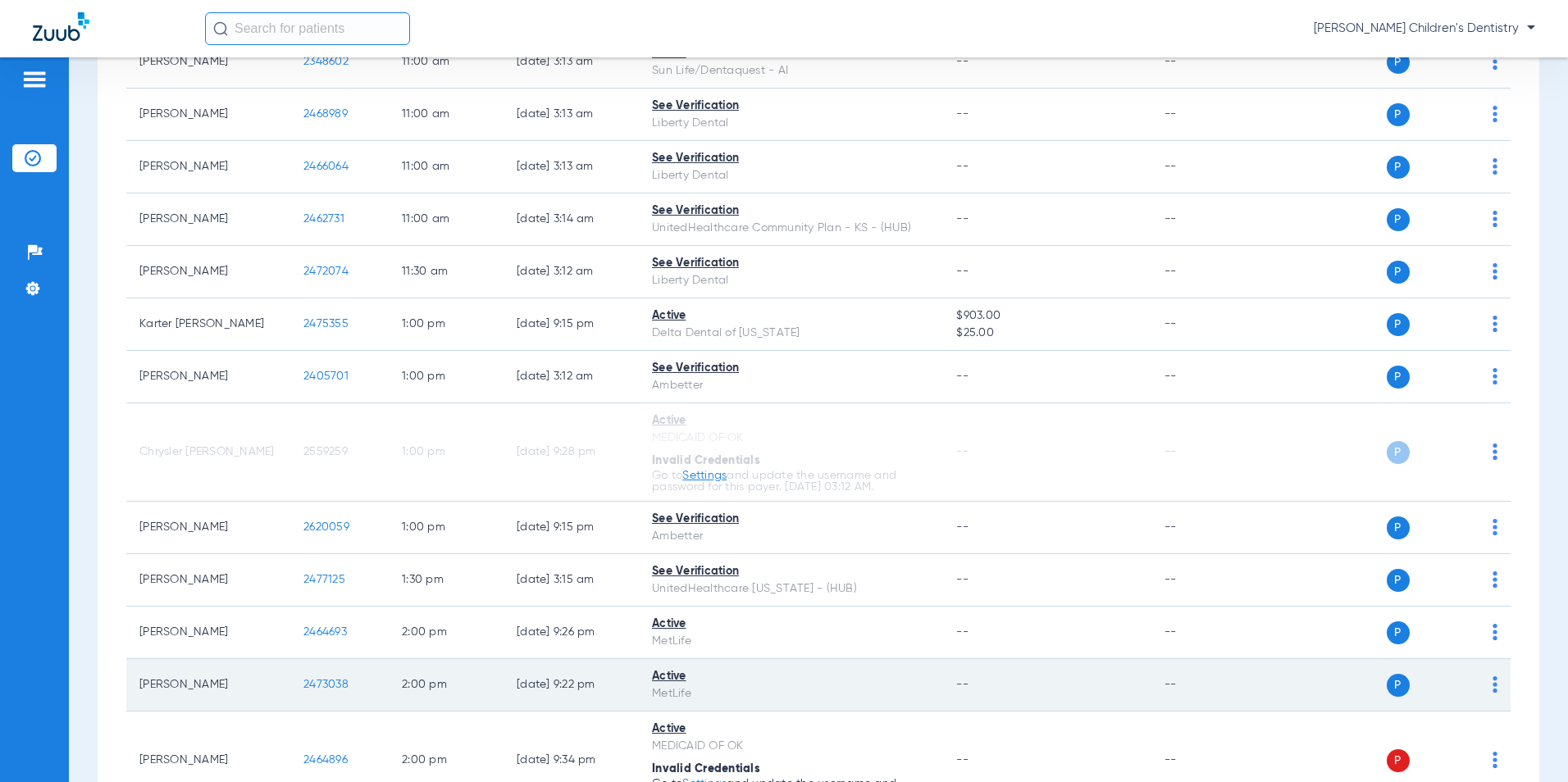
scroll to position [1640, 0]
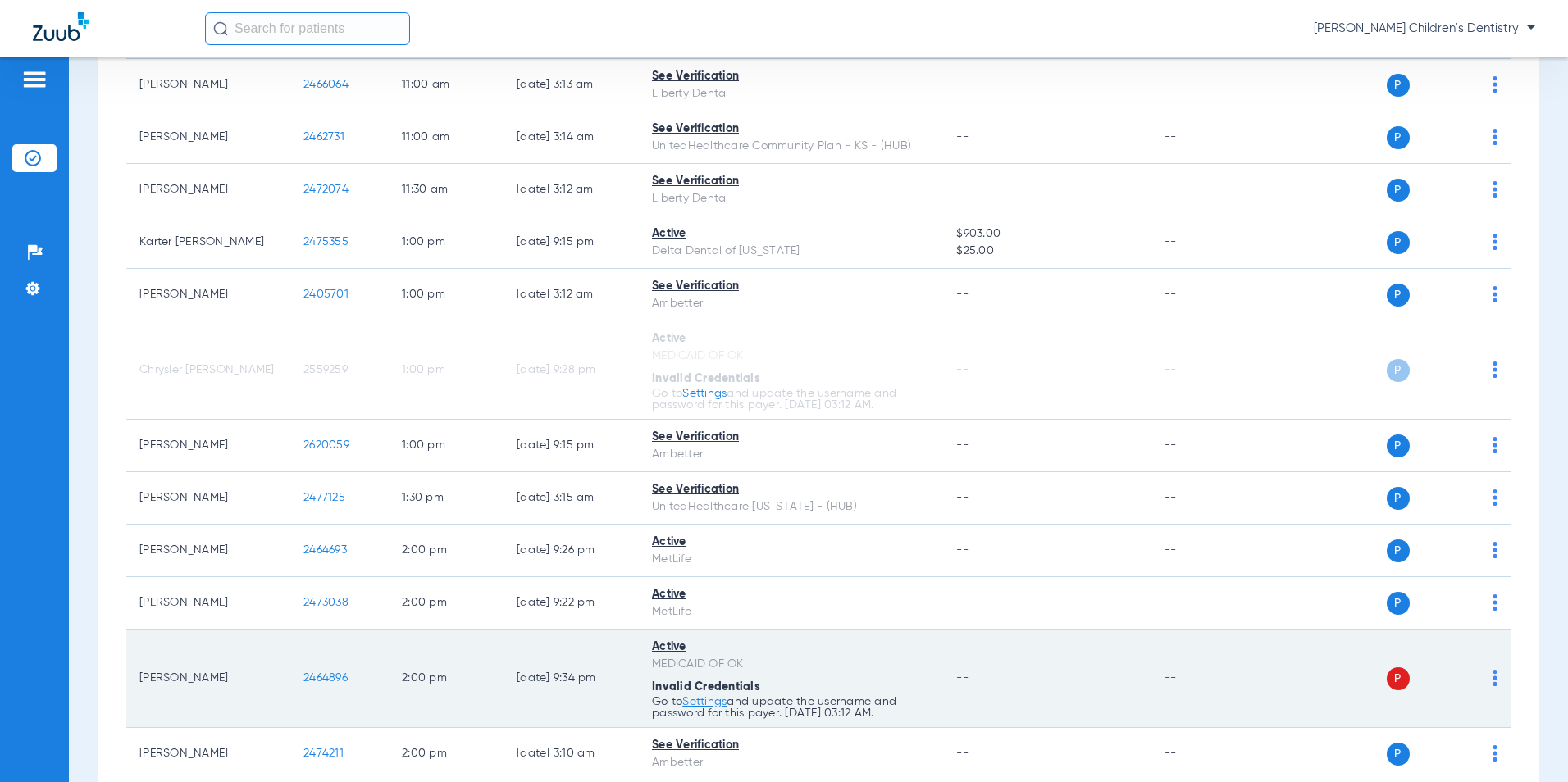
click at [1493, 680] on img at bounding box center [1494, 679] width 5 height 16
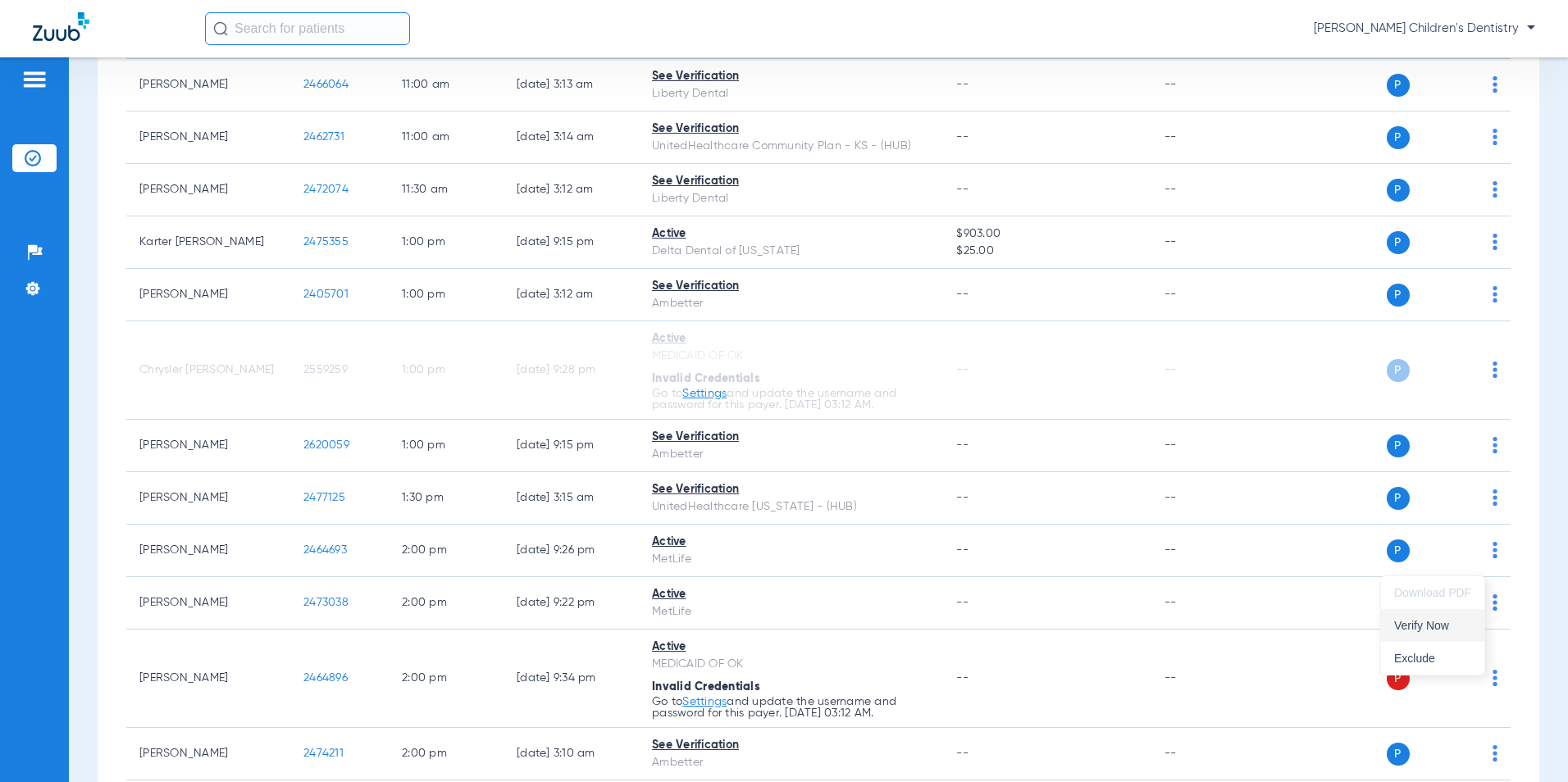
click at [1447, 621] on span "Verify Now" at bounding box center [1433, 625] width 77 height 12
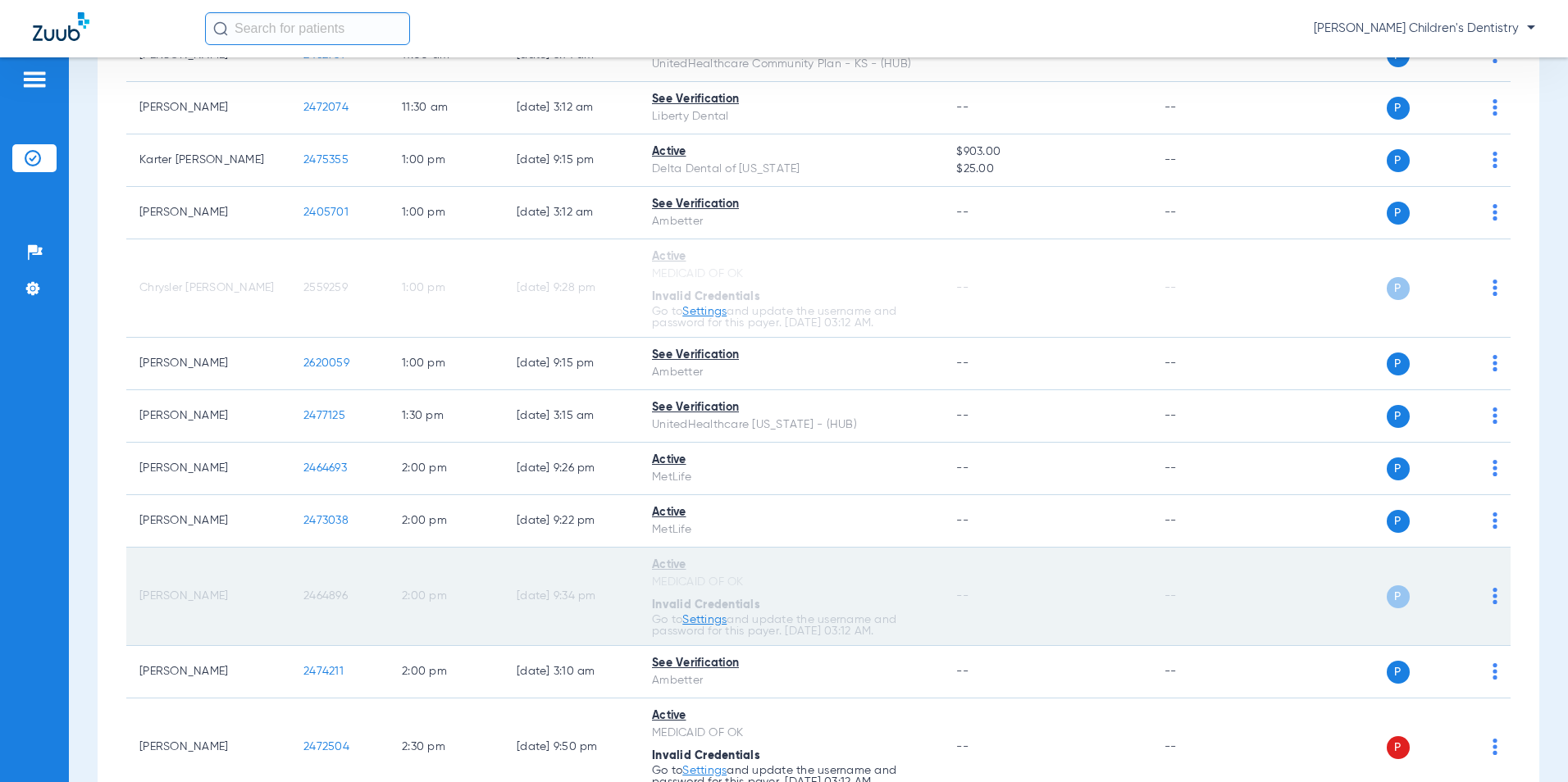
scroll to position [1804, 0]
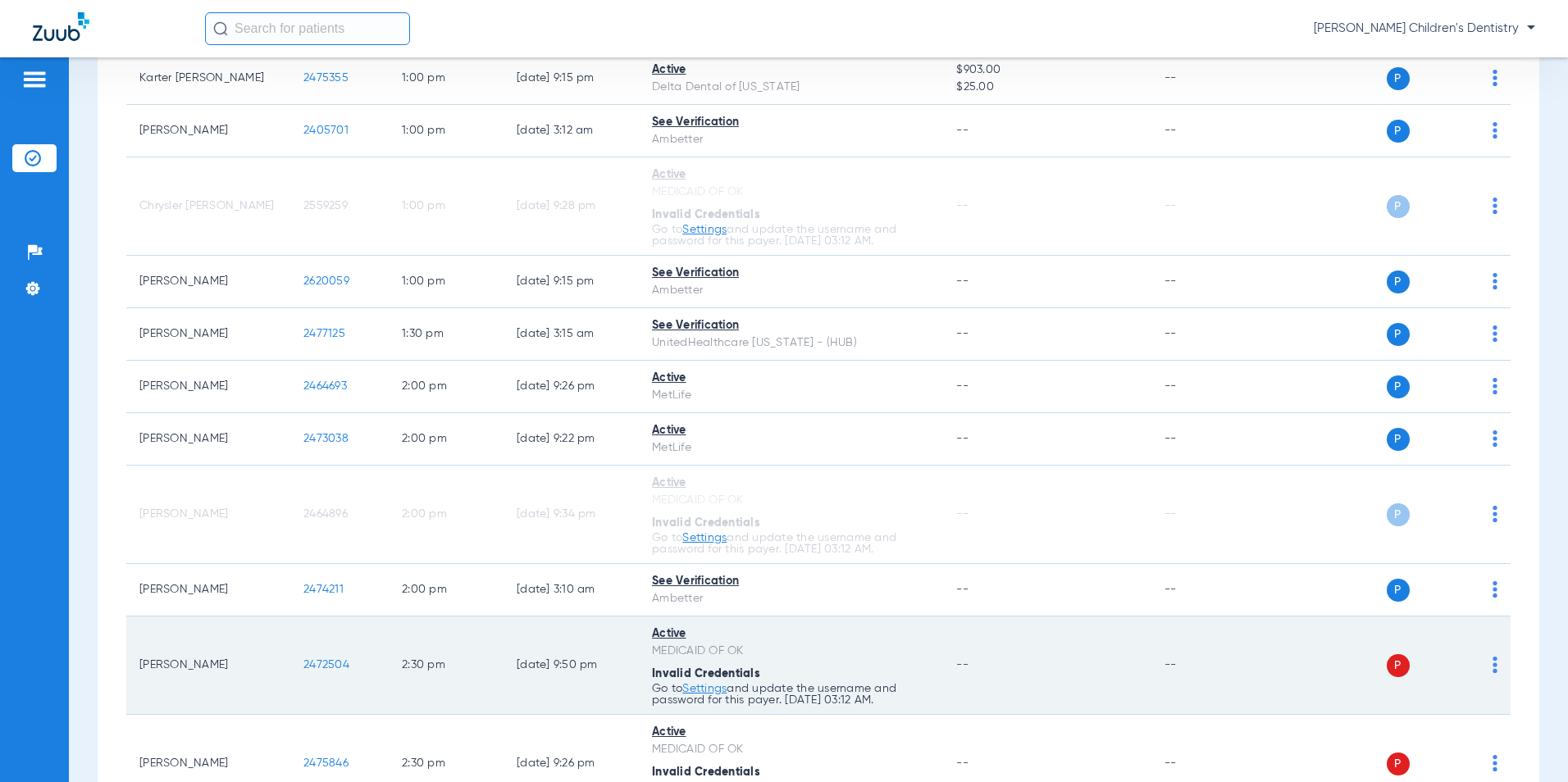
click at [1493, 665] on img at bounding box center [1494, 665] width 5 height 16
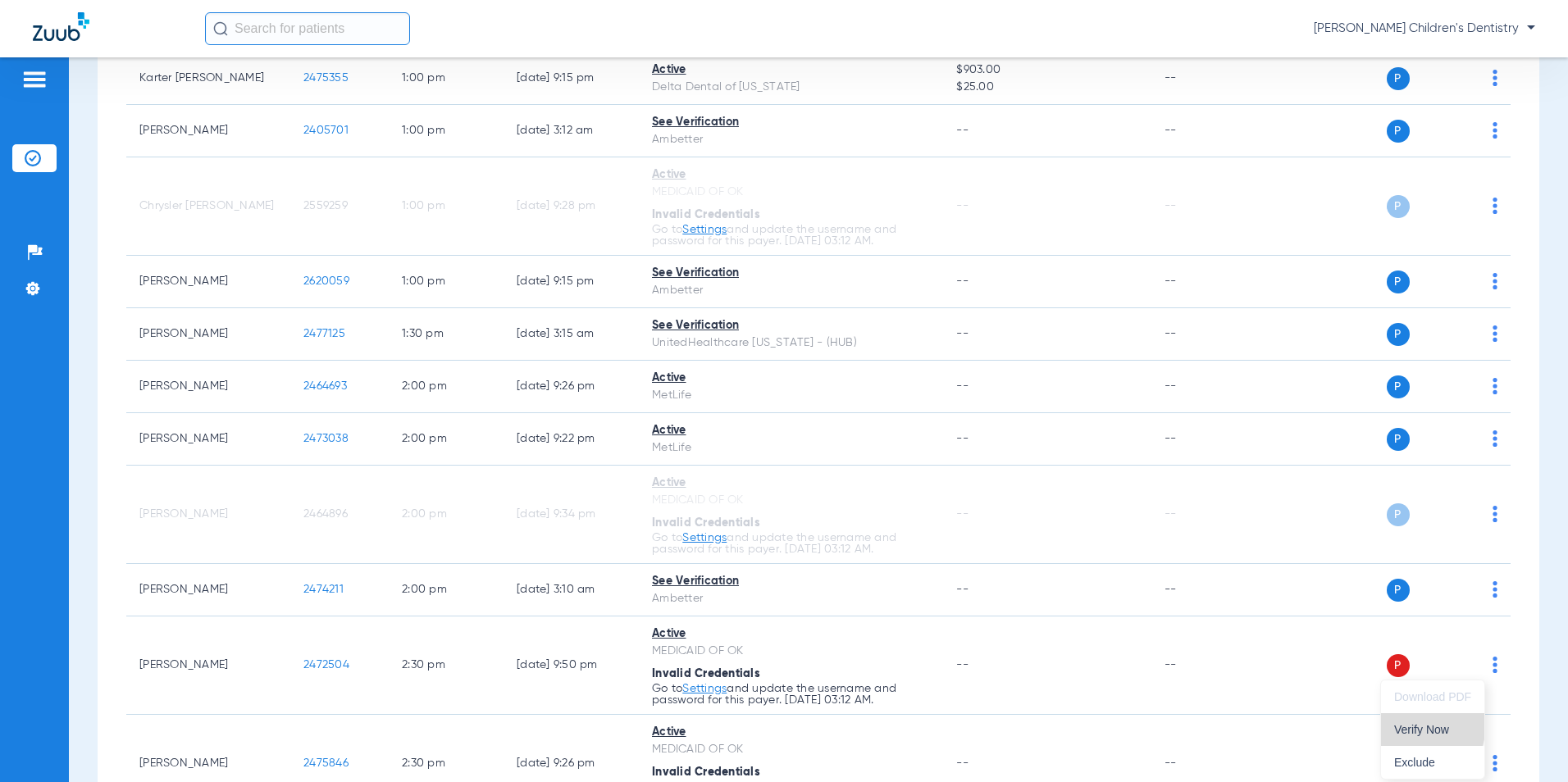
click at [1417, 725] on span "Verify Now" at bounding box center [1433, 729] width 77 height 12
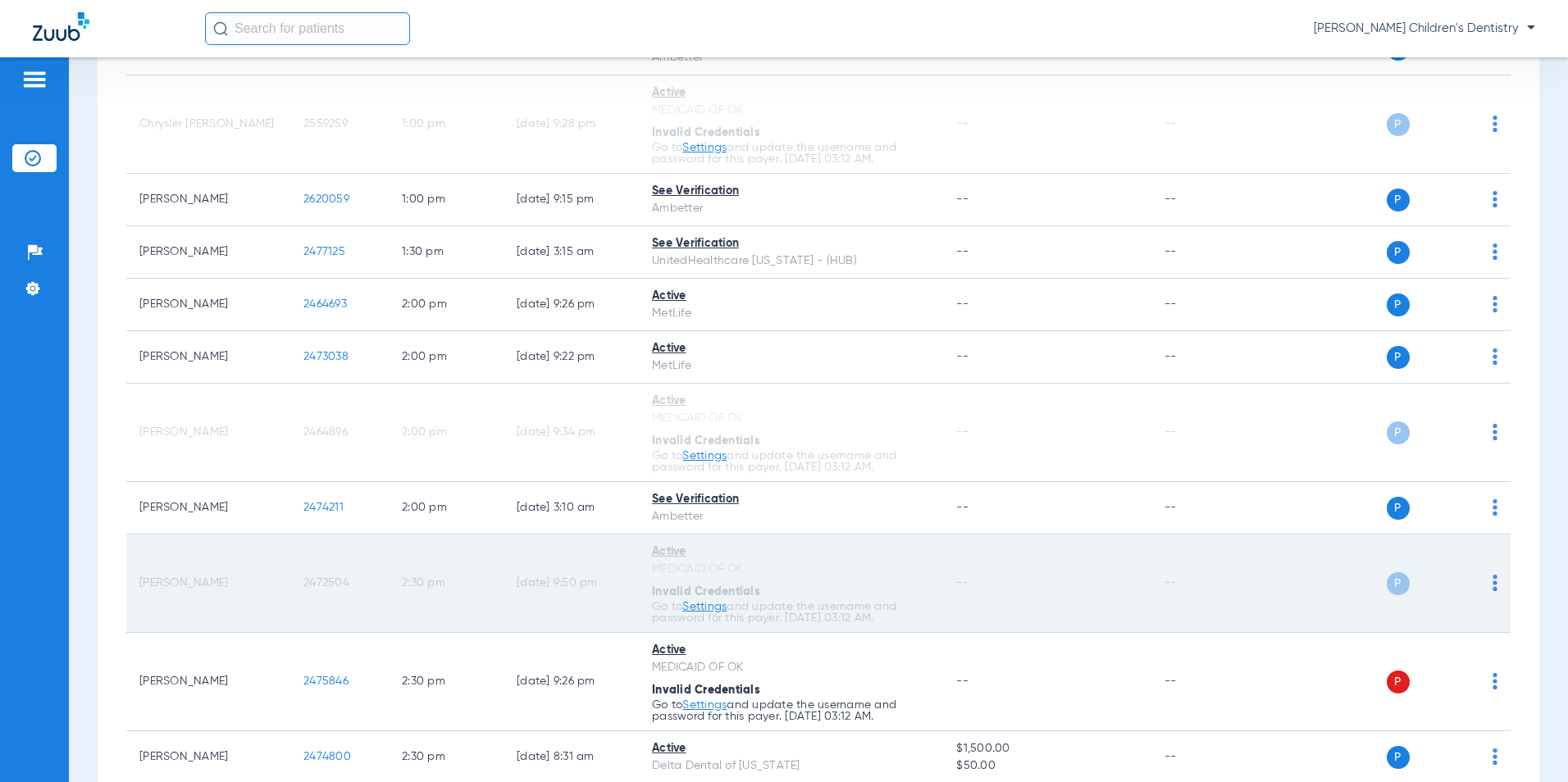
scroll to position [1968, 0]
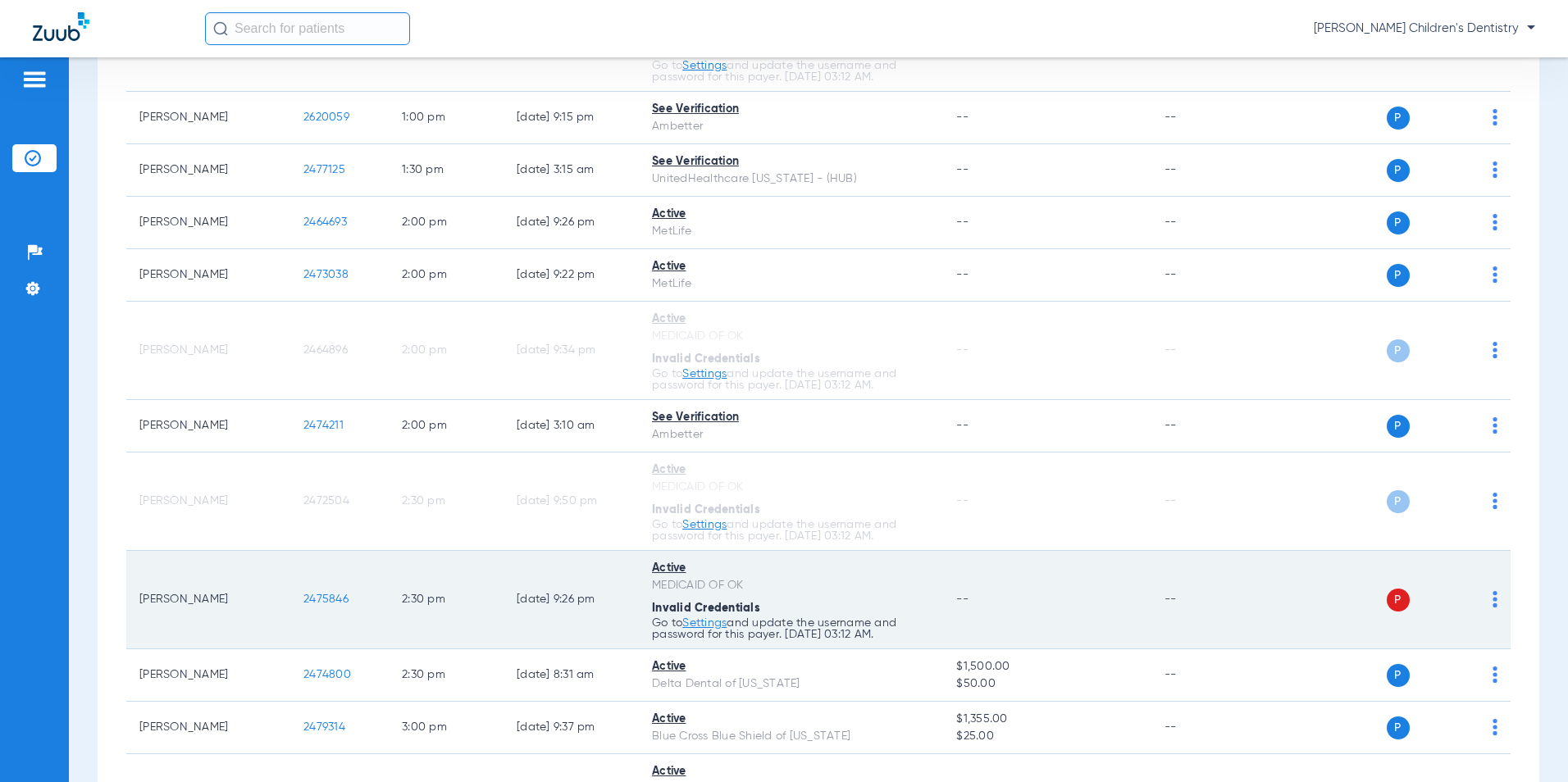
click at [1493, 602] on img at bounding box center [1494, 600] width 5 height 16
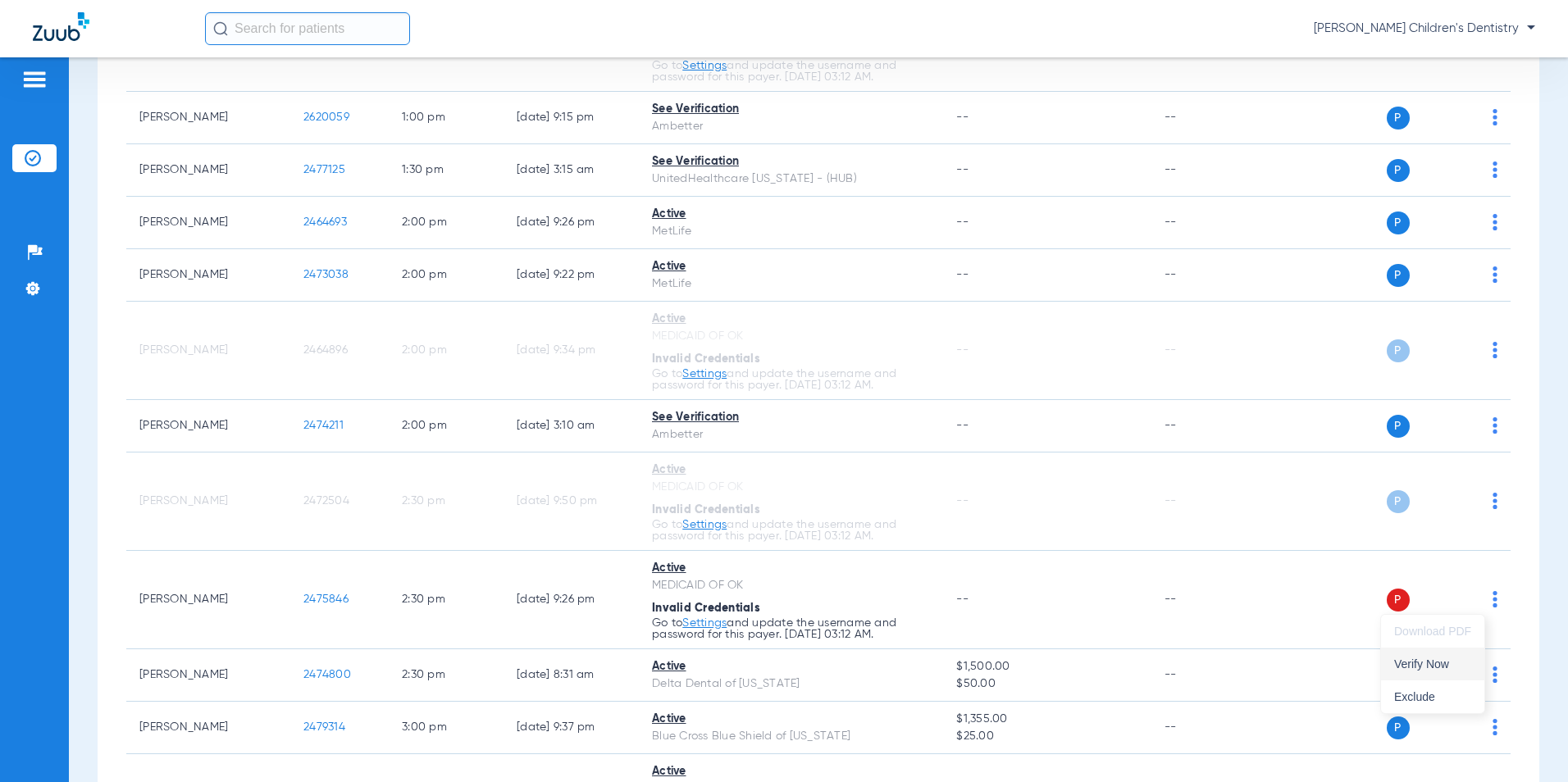
click at [1419, 660] on span "Verify Now" at bounding box center [1433, 664] width 77 height 12
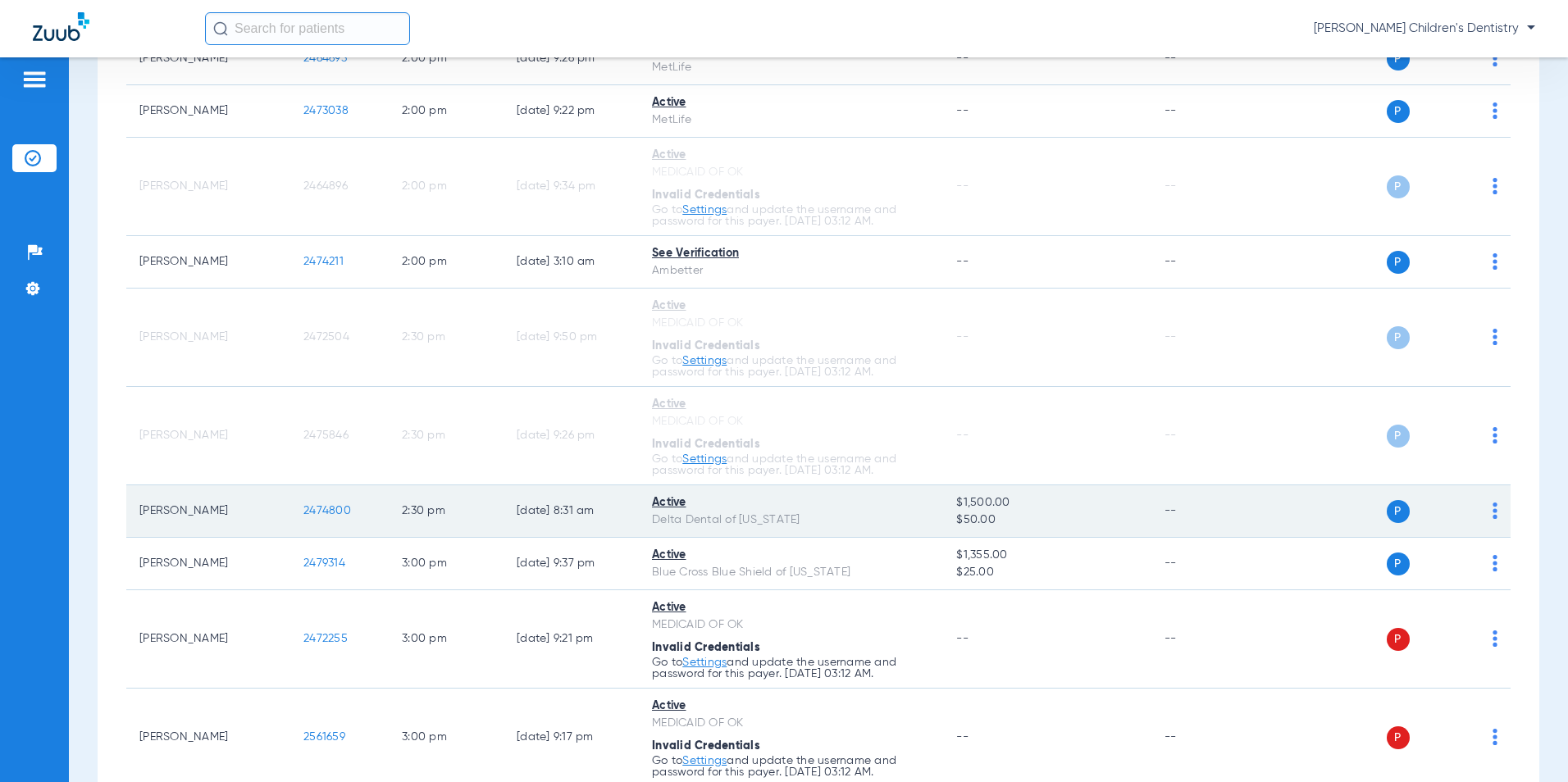
scroll to position [2214, 0]
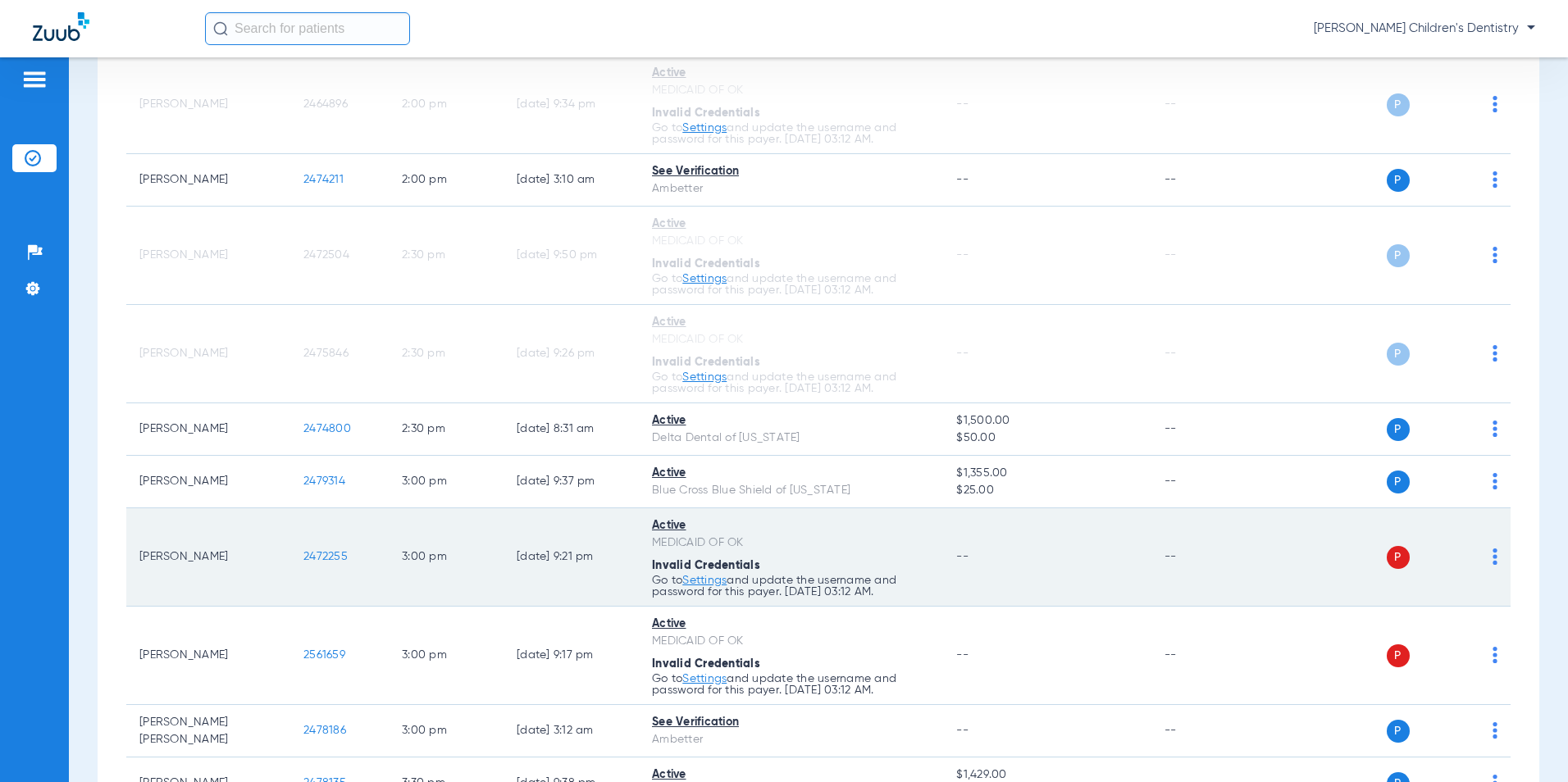
click at [1493, 559] on img at bounding box center [1494, 557] width 5 height 16
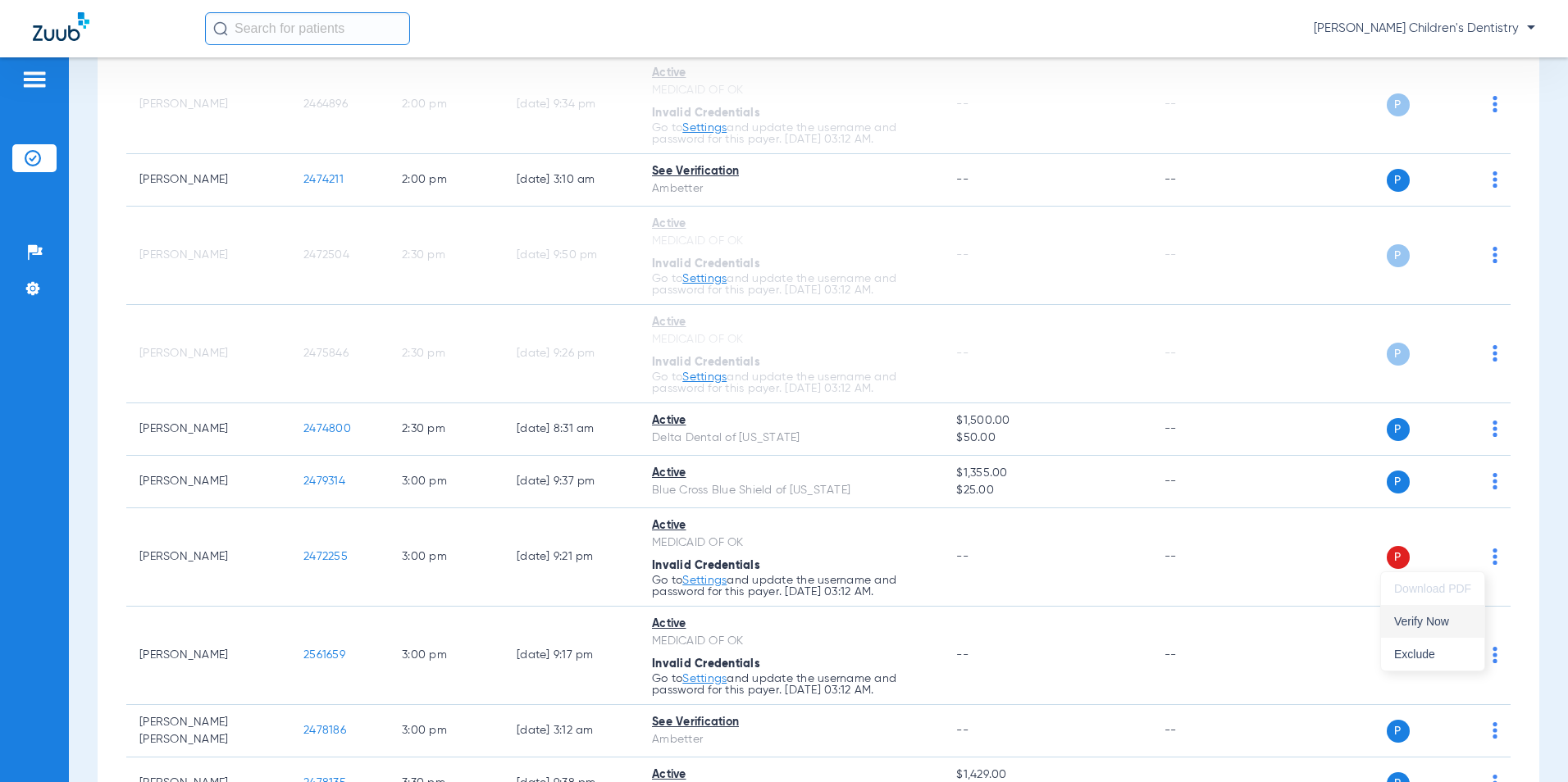
click at [1439, 625] on span "Verify Now" at bounding box center [1433, 621] width 77 height 12
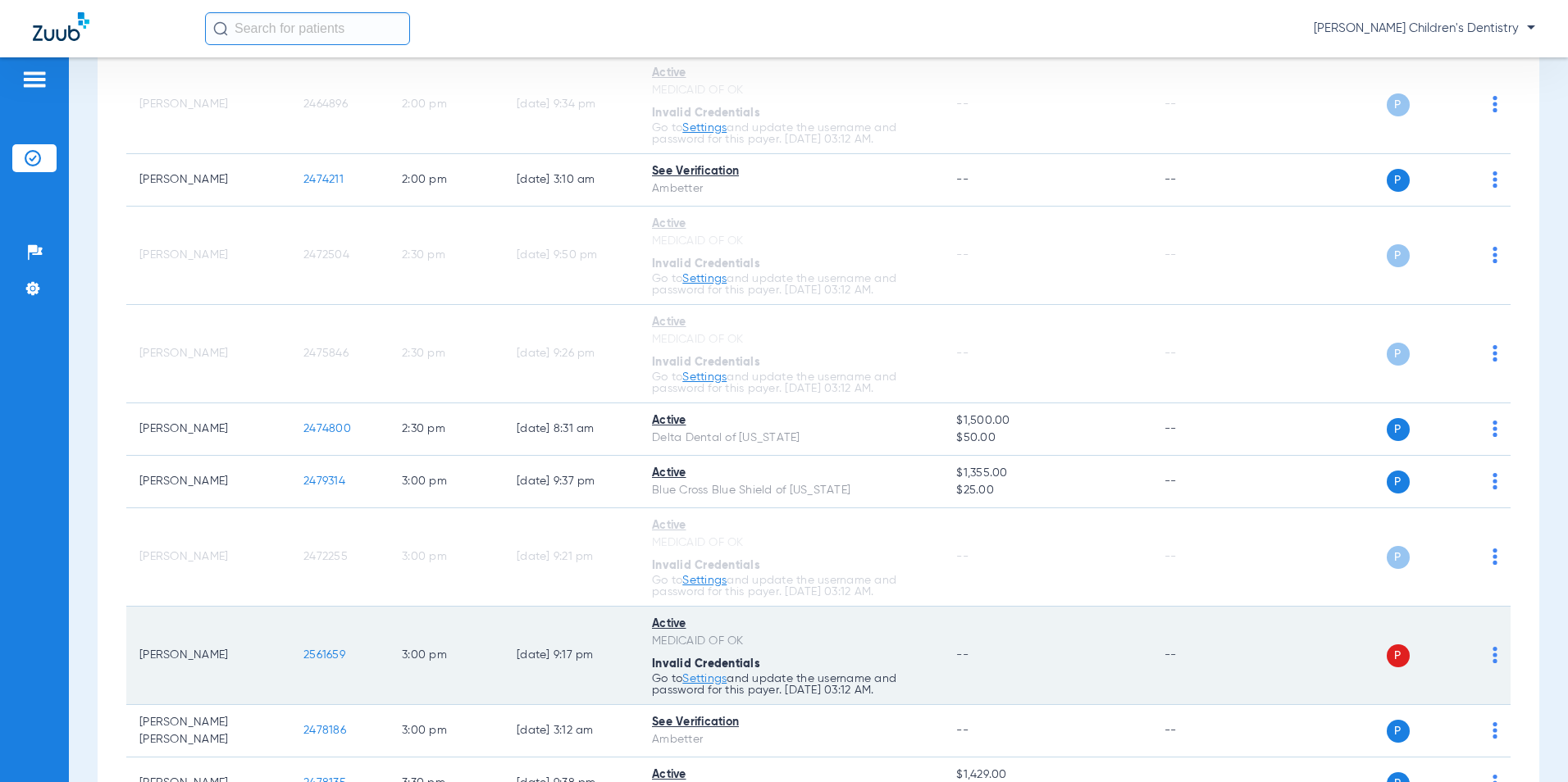
click at [1493, 654] on img at bounding box center [1494, 655] width 5 height 16
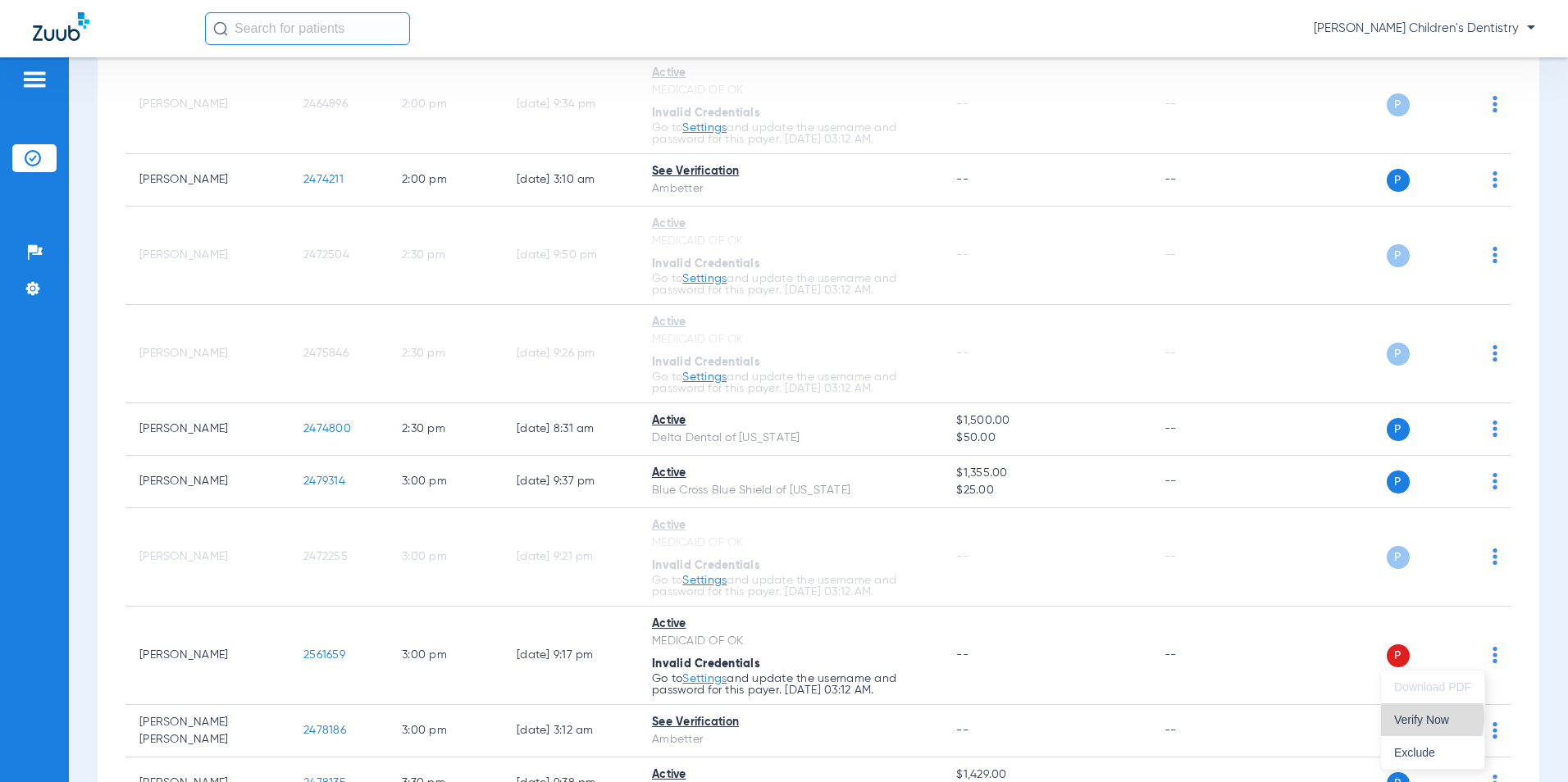
click at [1410, 718] on span "Verify Now" at bounding box center [1433, 719] width 77 height 12
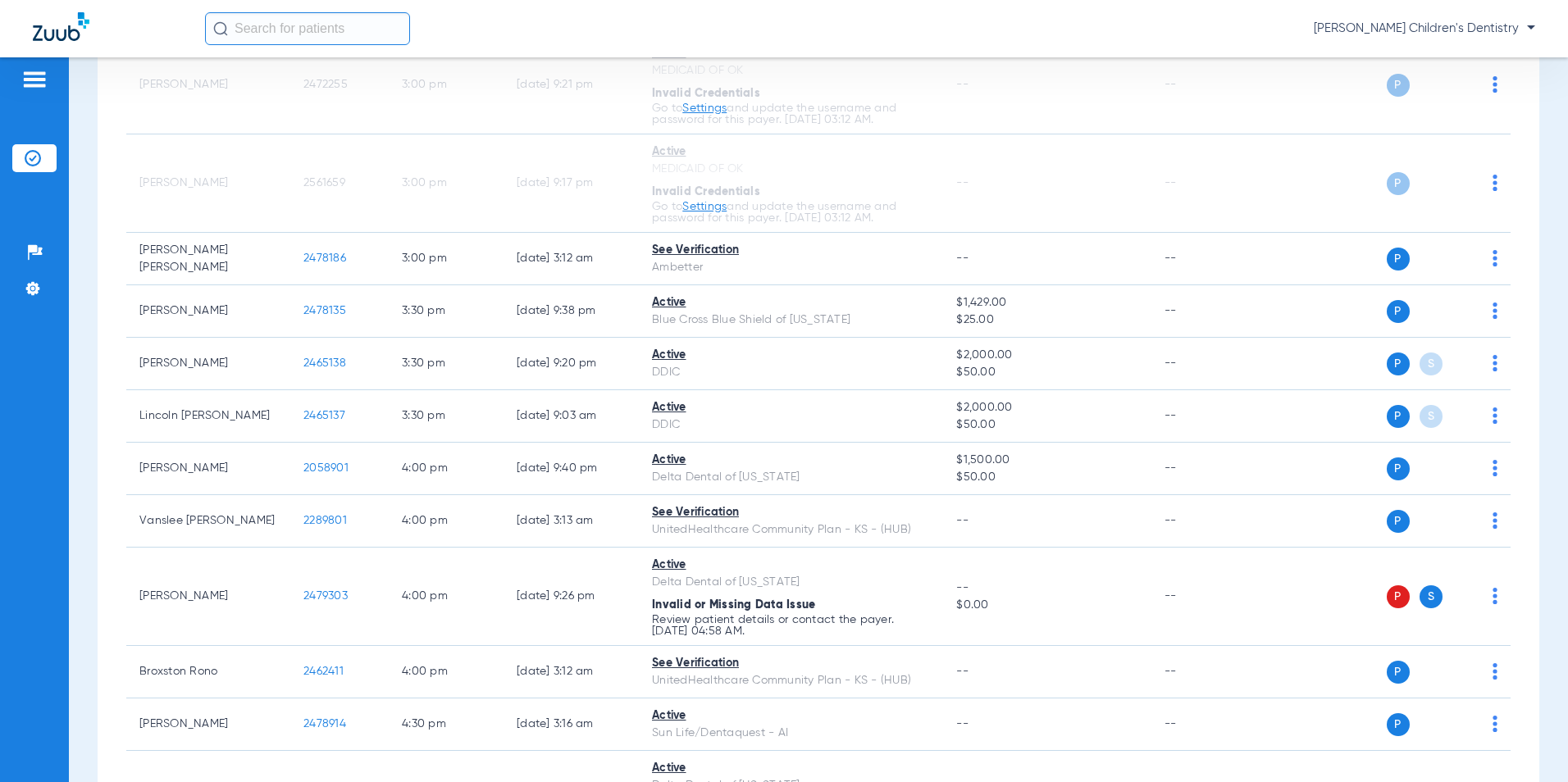
scroll to position [2497, 0]
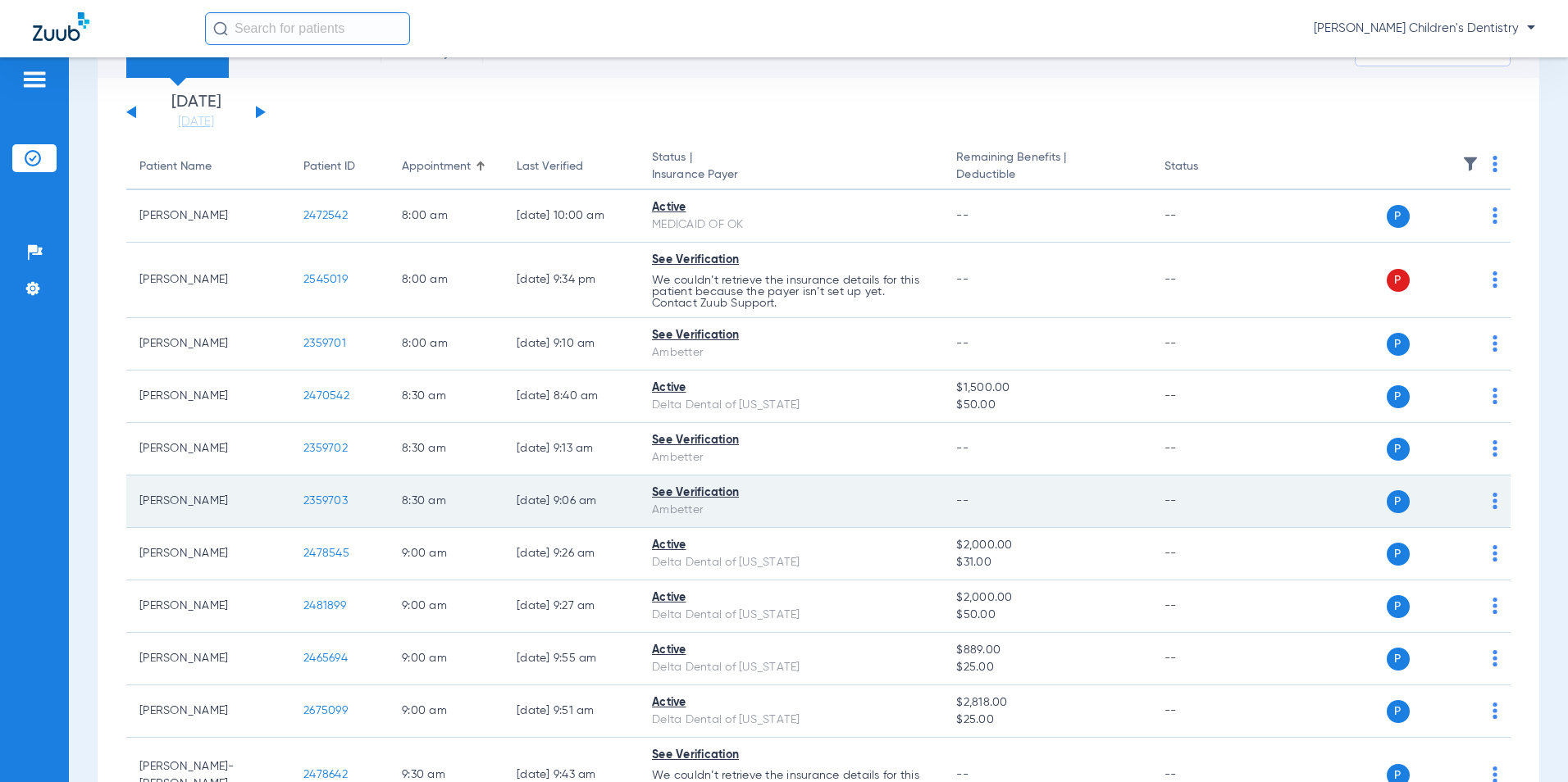
scroll to position [0, 0]
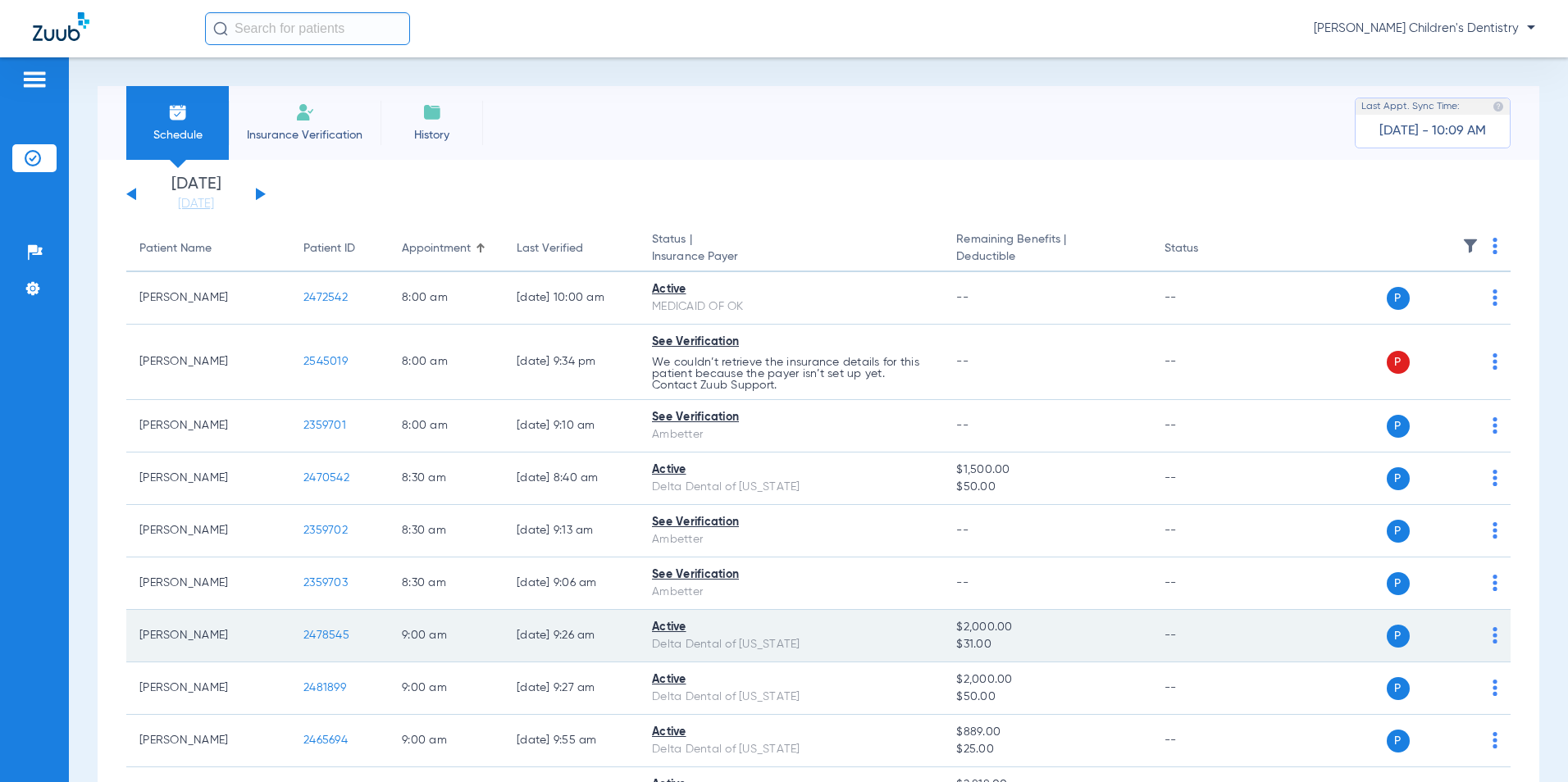
click at [1012, 644] on span "$31.00" at bounding box center [1047, 644] width 181 height 17
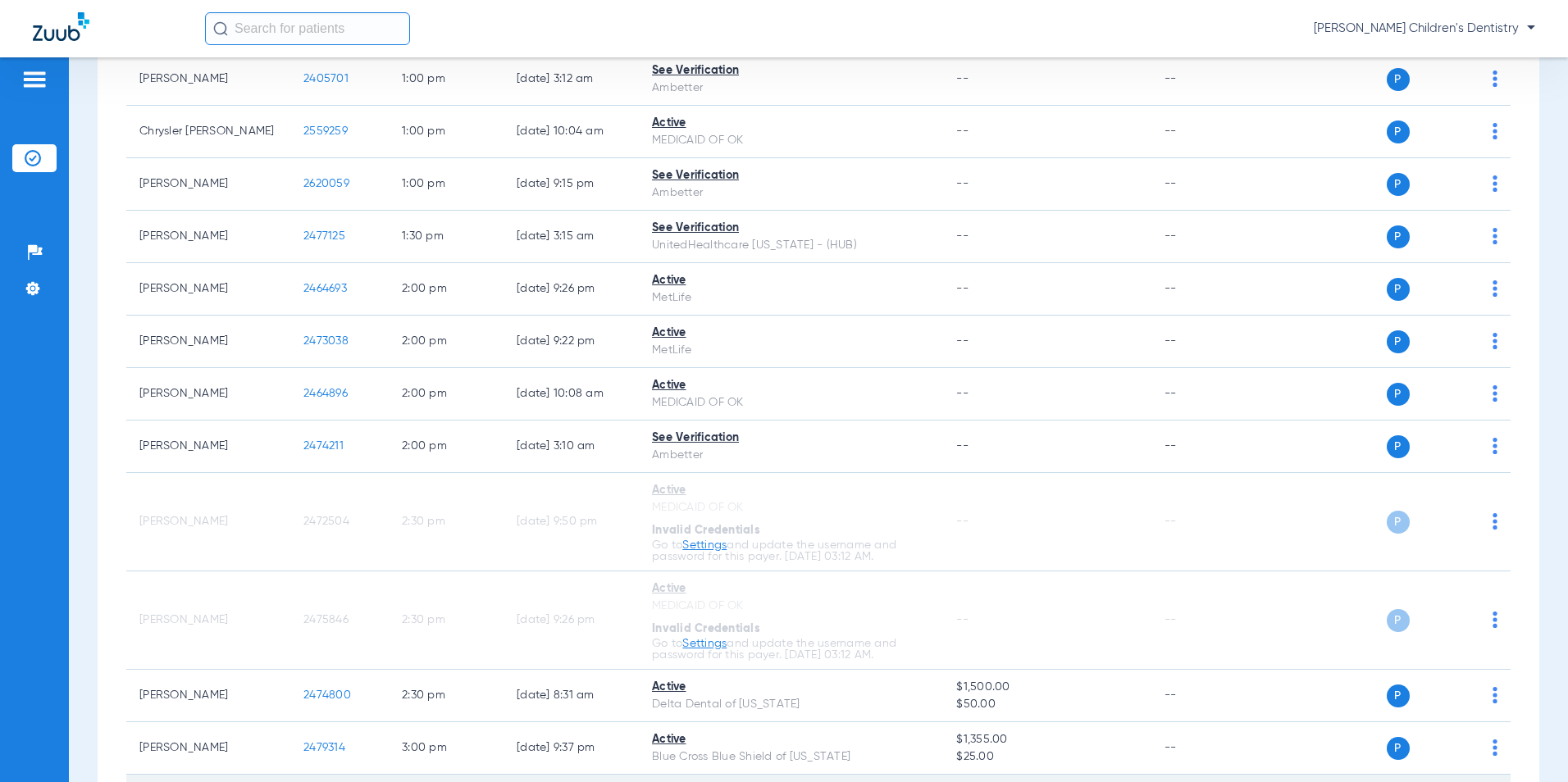
scroll to position [1968, 0]
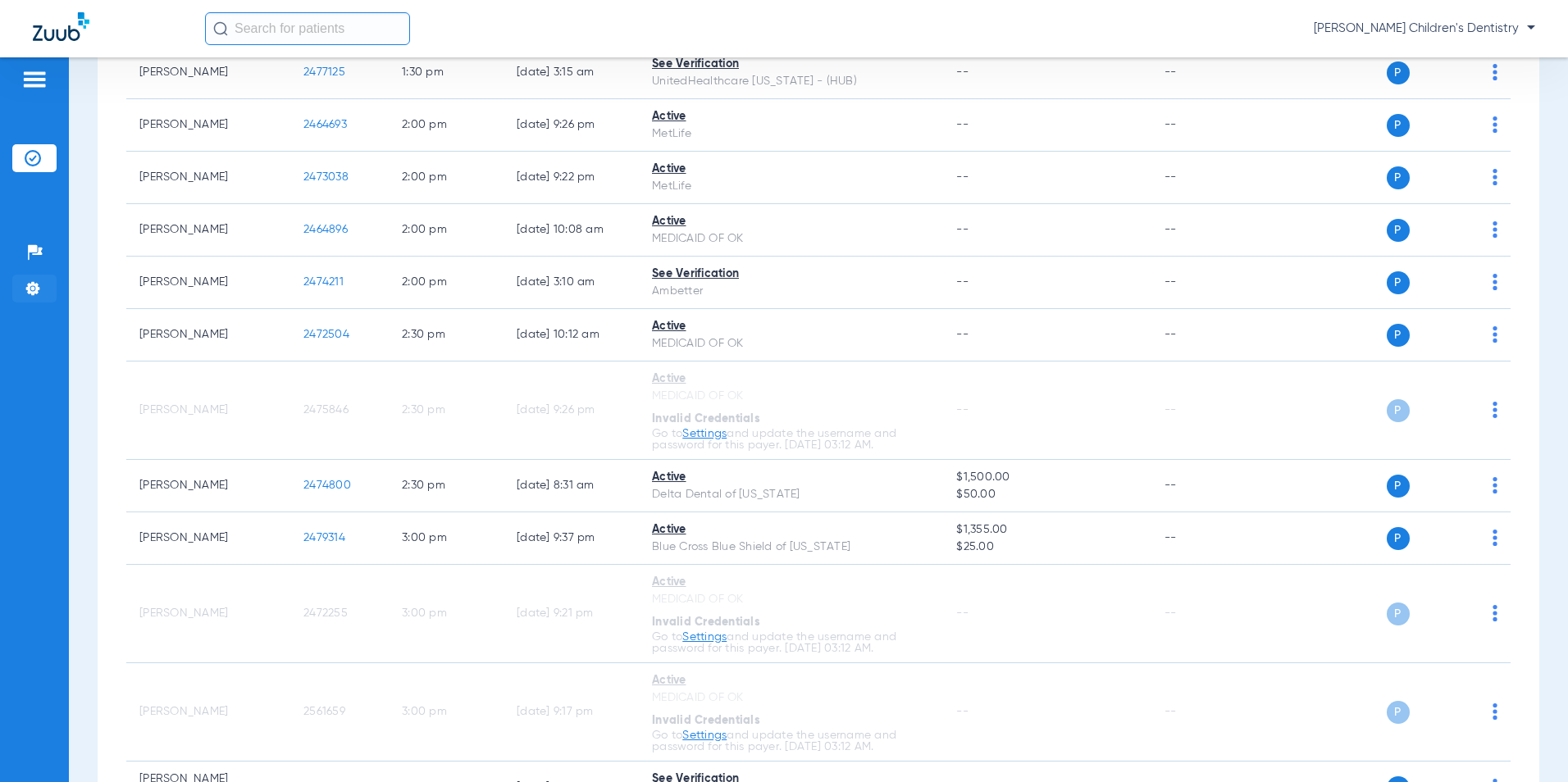
click at [38, 287] on img at bounding box center [33, 288] width 16 height 16
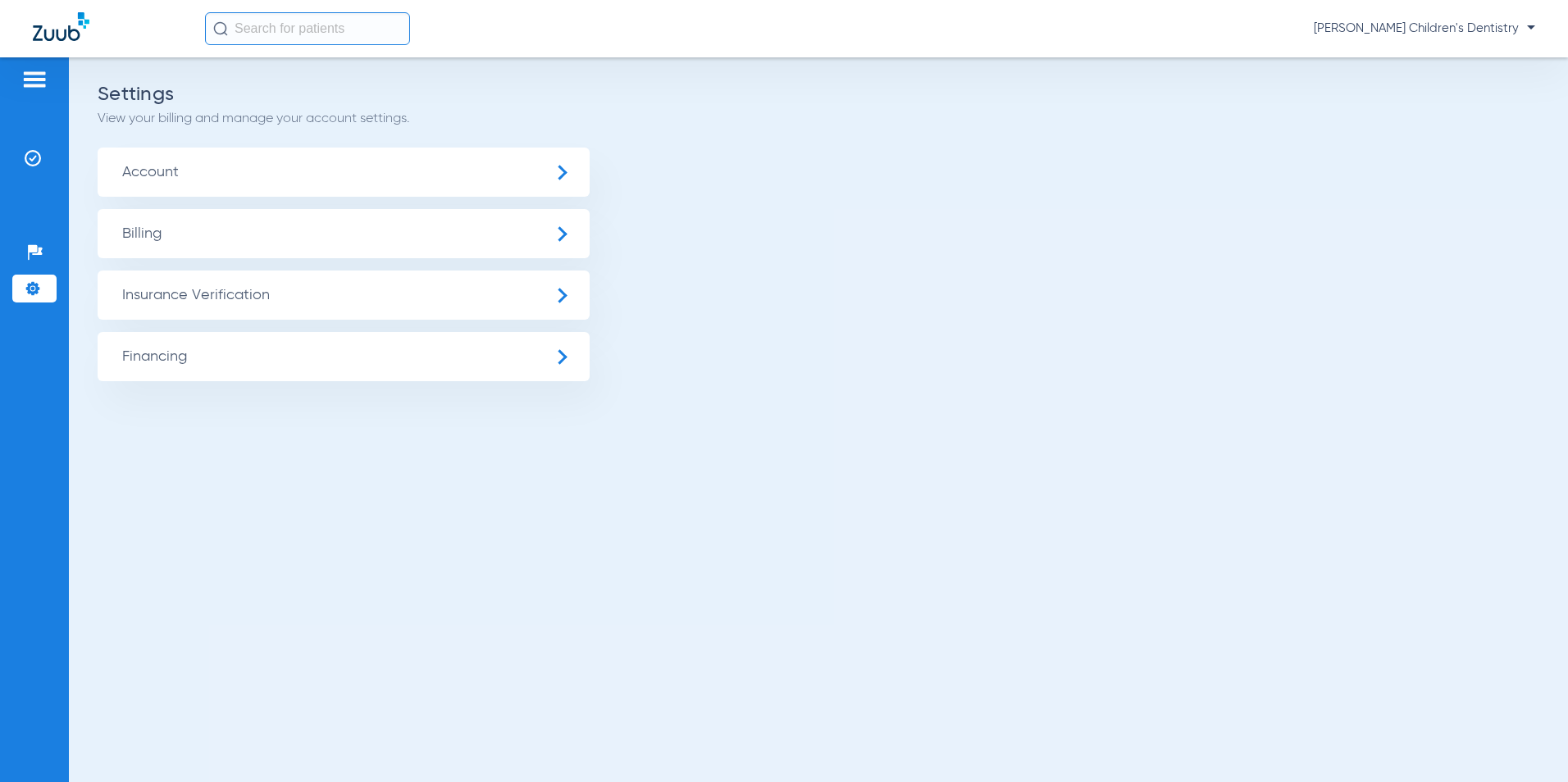
click at [41, 82] on img at bounding box center [34, 80] width 26 height 20
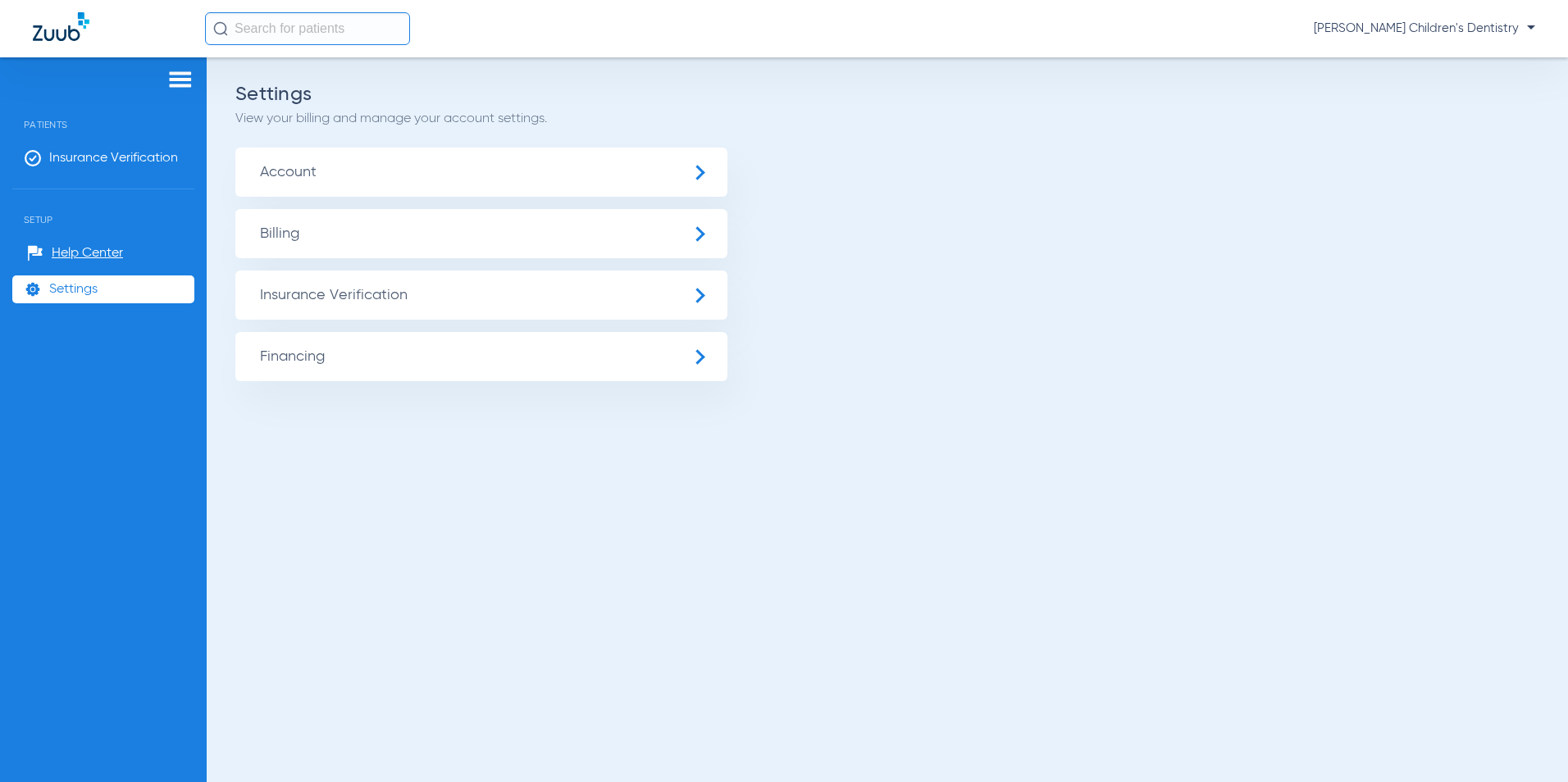
click at [172, 74] on img at bounding box center [180, 80] width 26 height 20
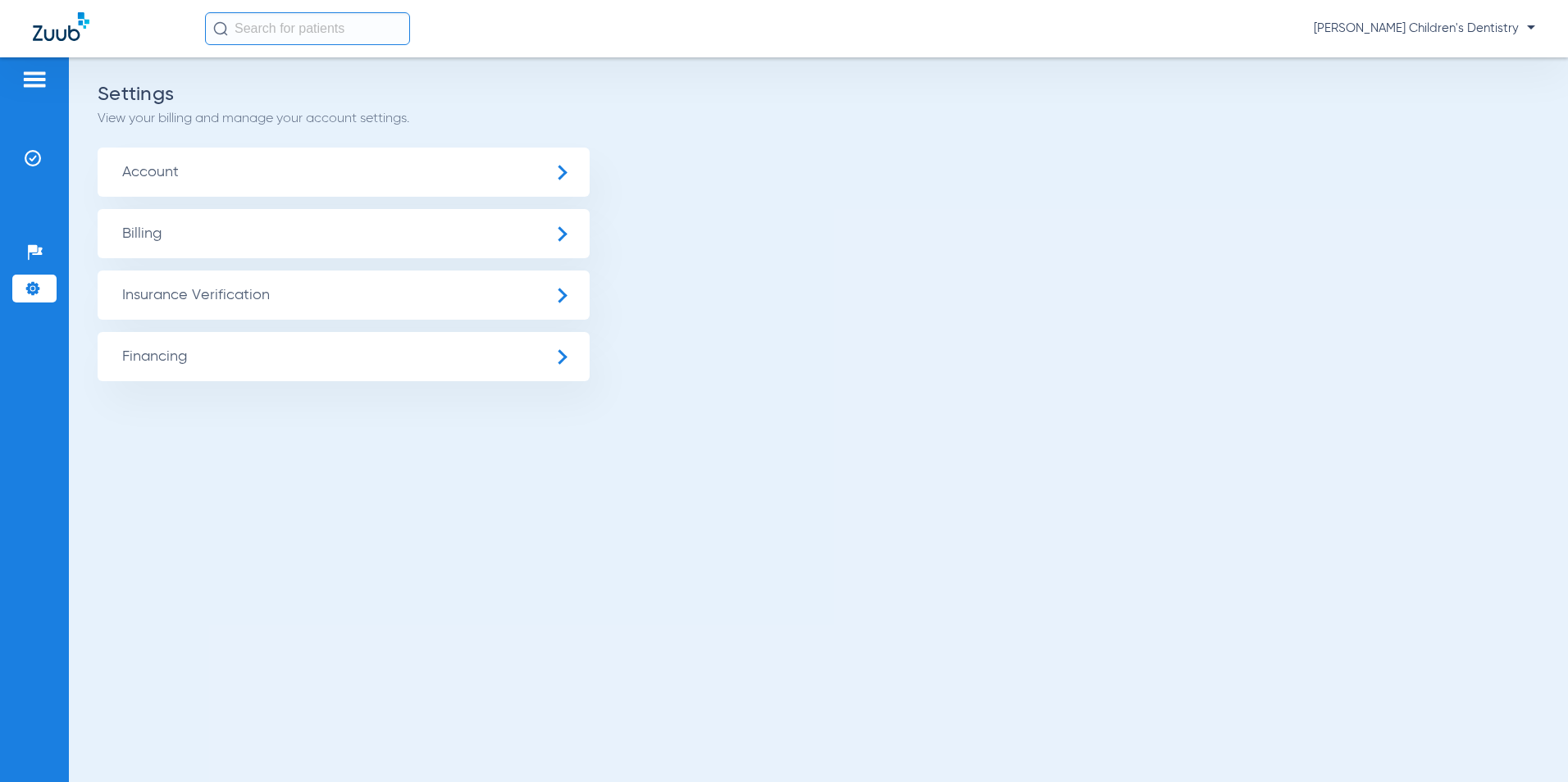
click at [30, 73] on img at bounding box center [34, 80] width 26 height 20
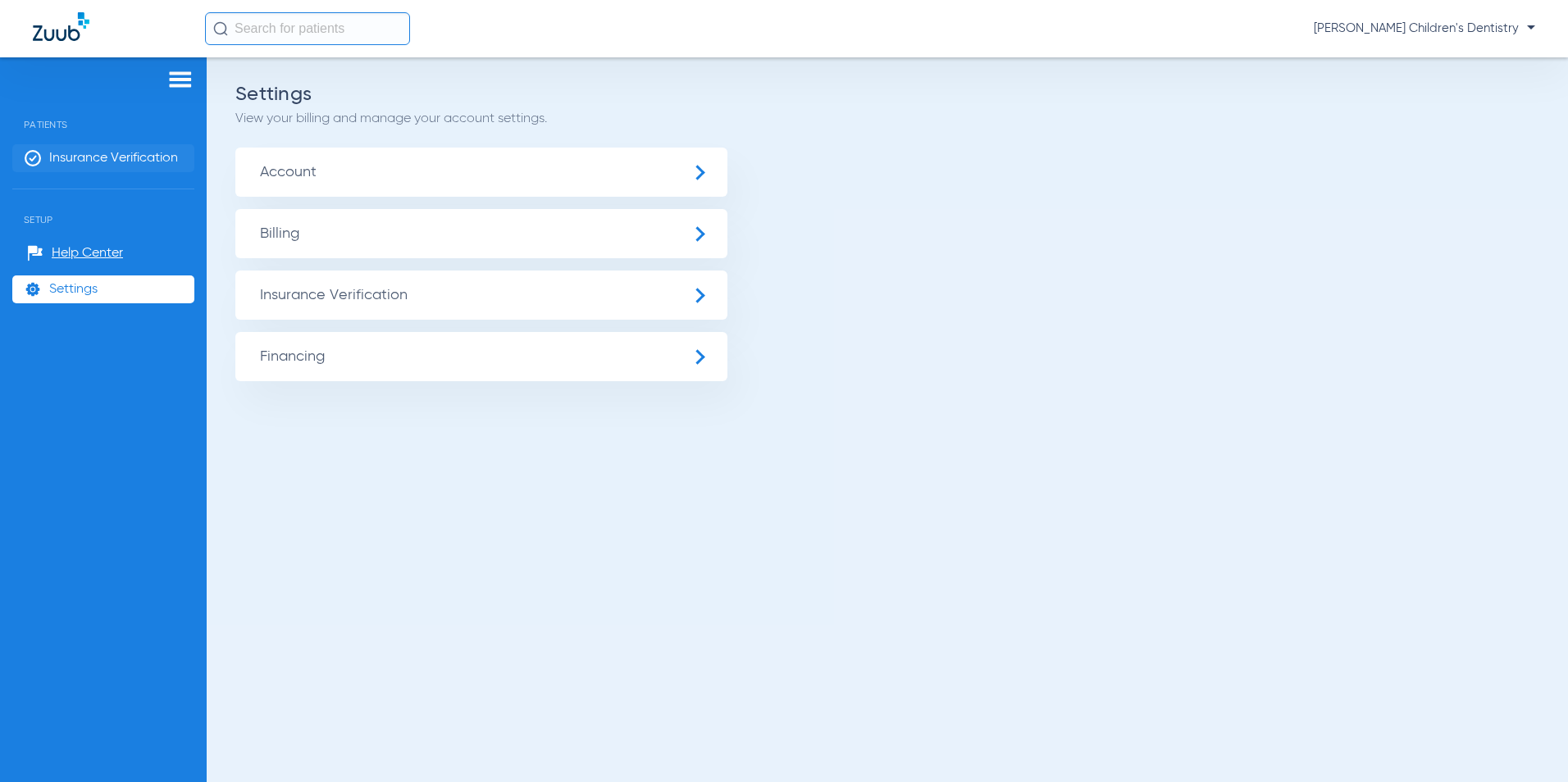
click at [110, 158] on span "Insurance Verification" at bounding box center [113, 158] width 129 height 16
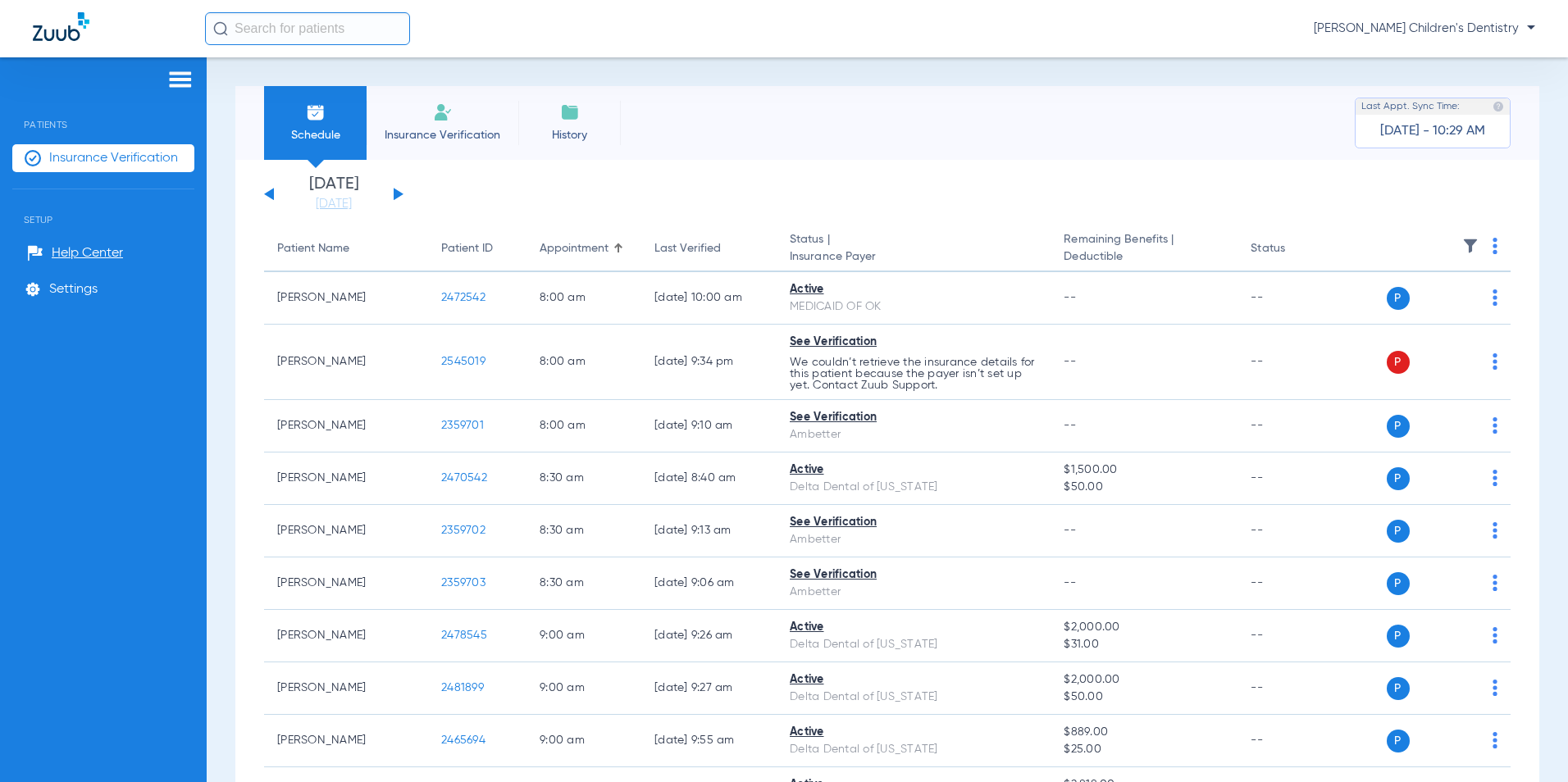
click at [395, 196] on button at bounding box center [398, 194] width 10 height 13
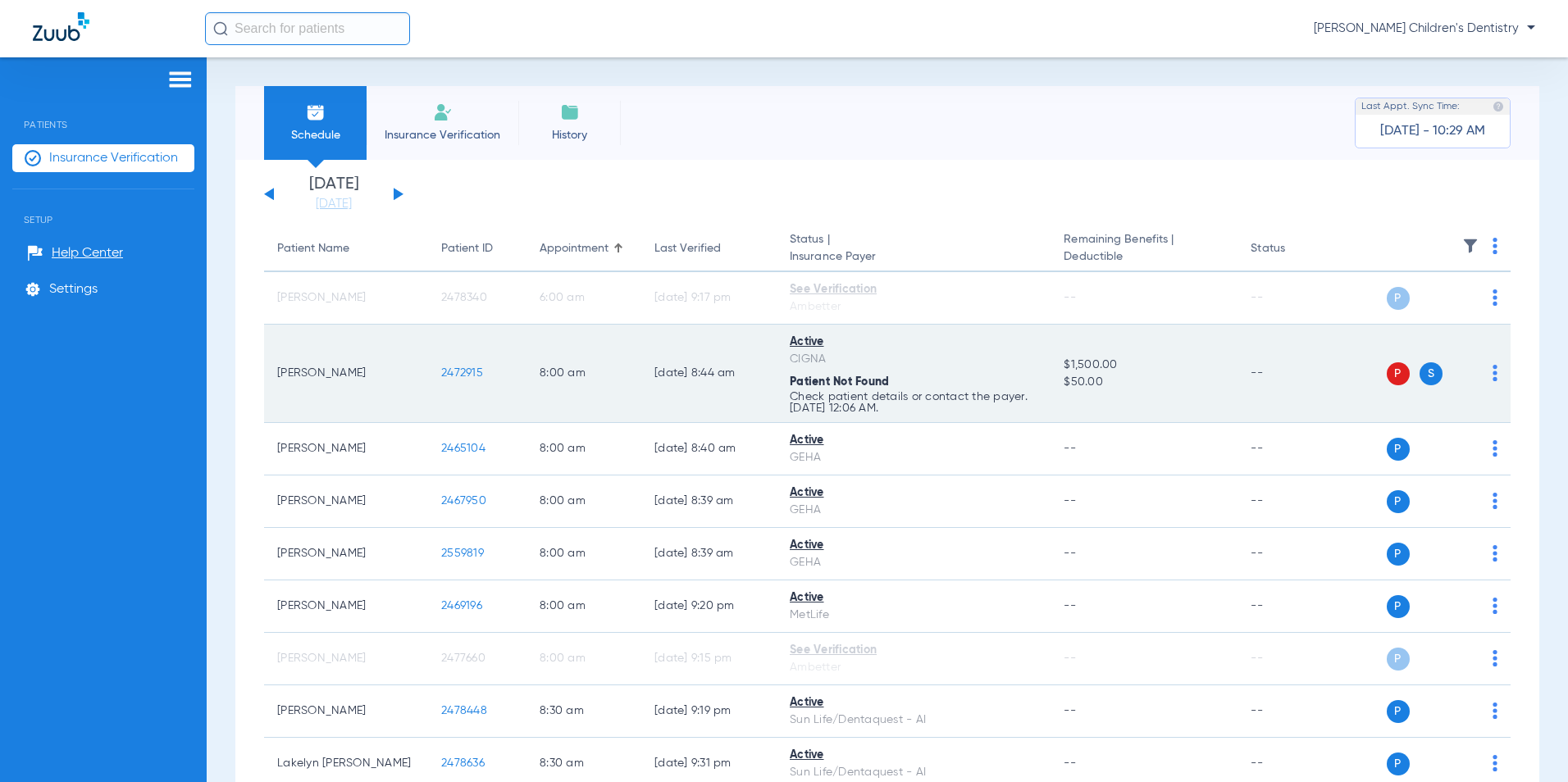
click at [832, 368] on td "Active CIGNA Patient Not Found Check patient details or contact the payer. [DAT…" at bounding box center [914, 374] width 274 height 98
click at [1387, 371] on span "P" at bounding box center [1398, 374] width 23 height 23
click at [1493, 374] on img at bounding box center [1494, 373] width 5 height 16
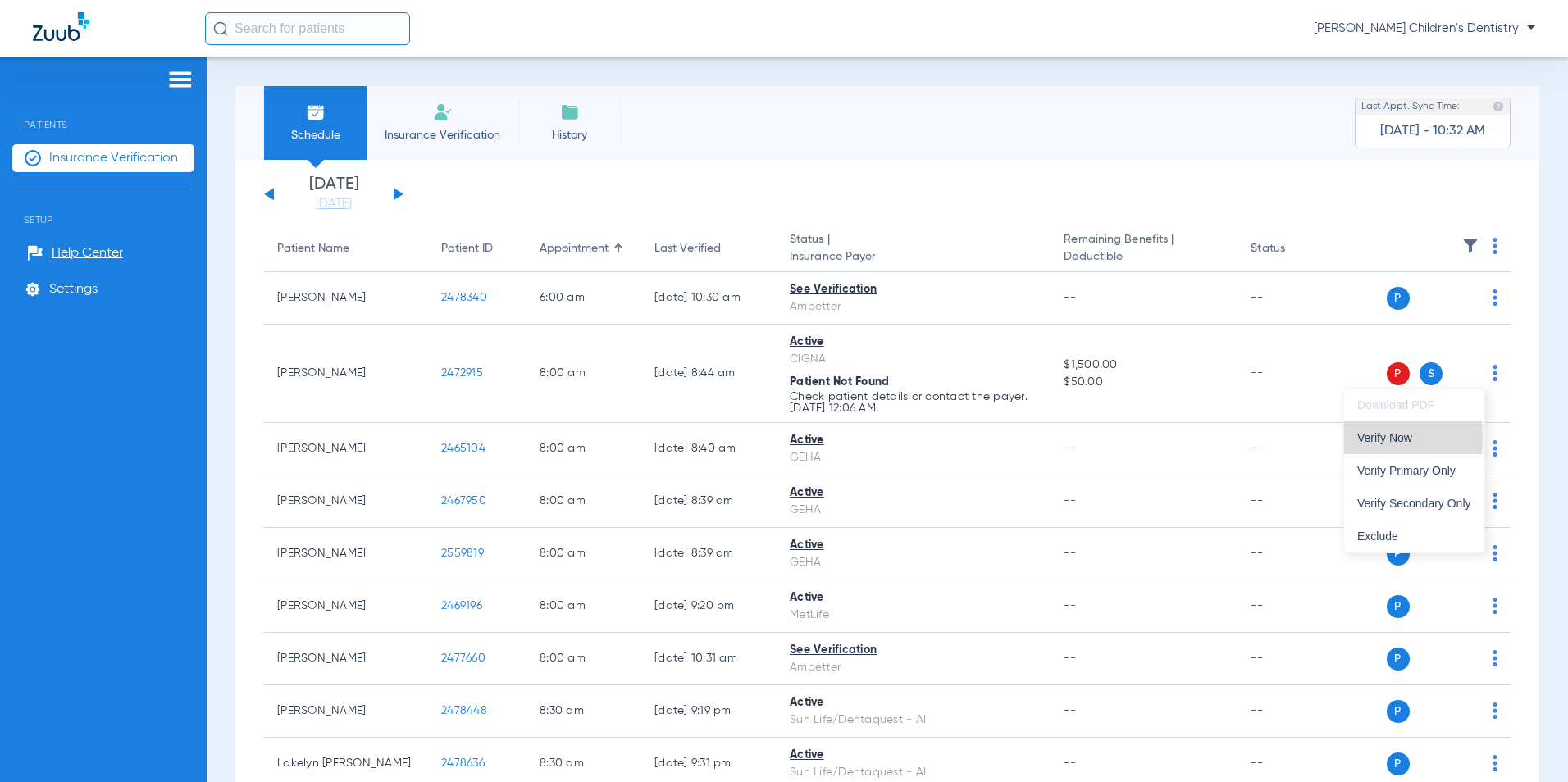
click at [1369, 438] on span "Verify Now" at bounding box center [1415, 437] width 114 height 12
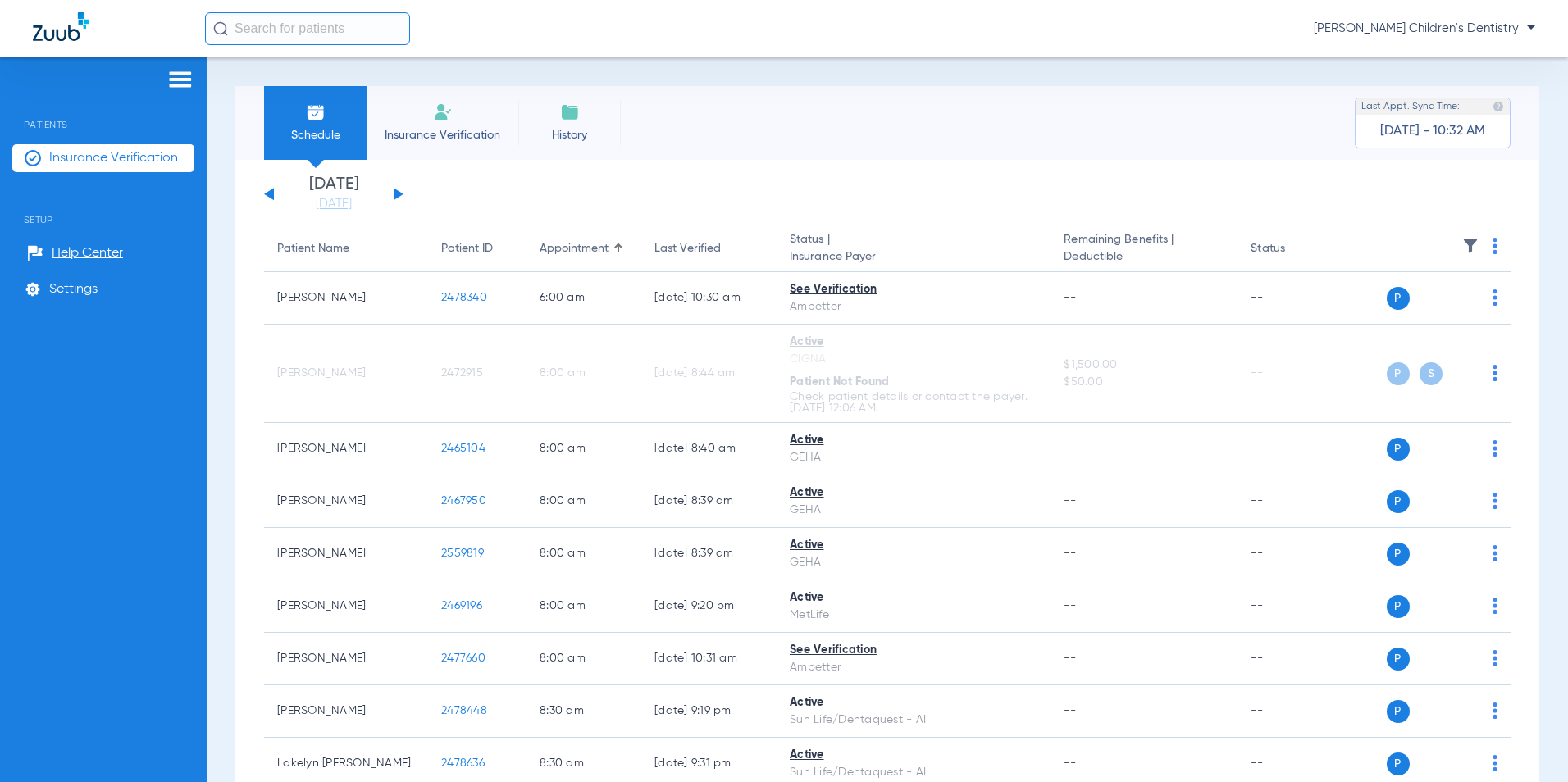
click at [397, 190] on div "[DATE] [DATE] [DATE] [DATE] [DATE] [DATE] [DATE] [DATE] [DATE] [DATE] [DATE] [D…" at bounding box center [334, 194] width 140 height 36
click at [398, 191] on div "[DATE] [DATE] [DATE] [DATE] [DATE] [DATE] [DATE] [DATE] [DATE] [DATE] [DATE] [D…" at bounding box center [334, 194] width 140 height 36
click at [396, 194] on button at bounding box center [398, 194] width 10 height 13
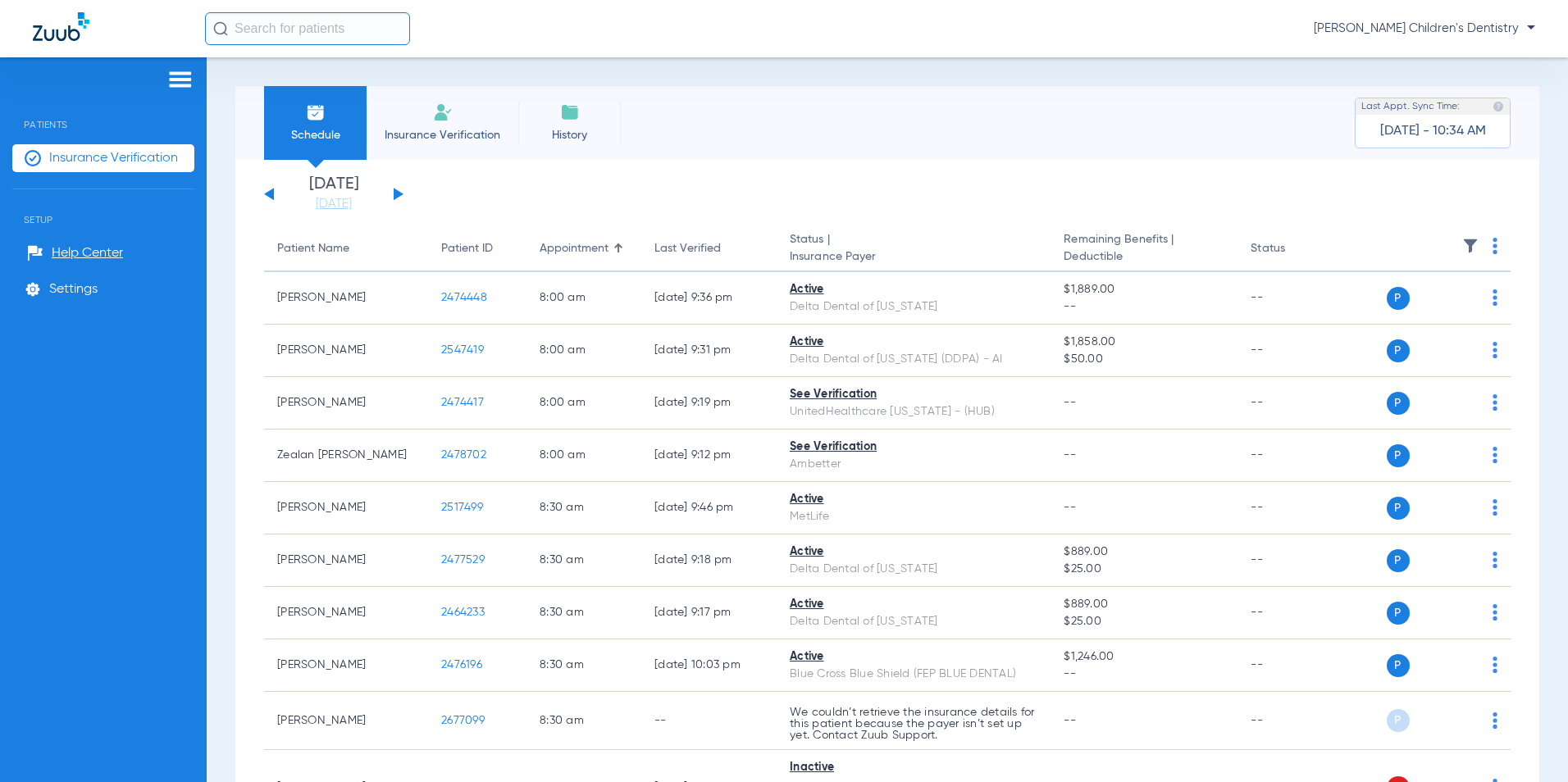
click at [394, 191] on button at bounding box center [398, 194] width 10 height 13
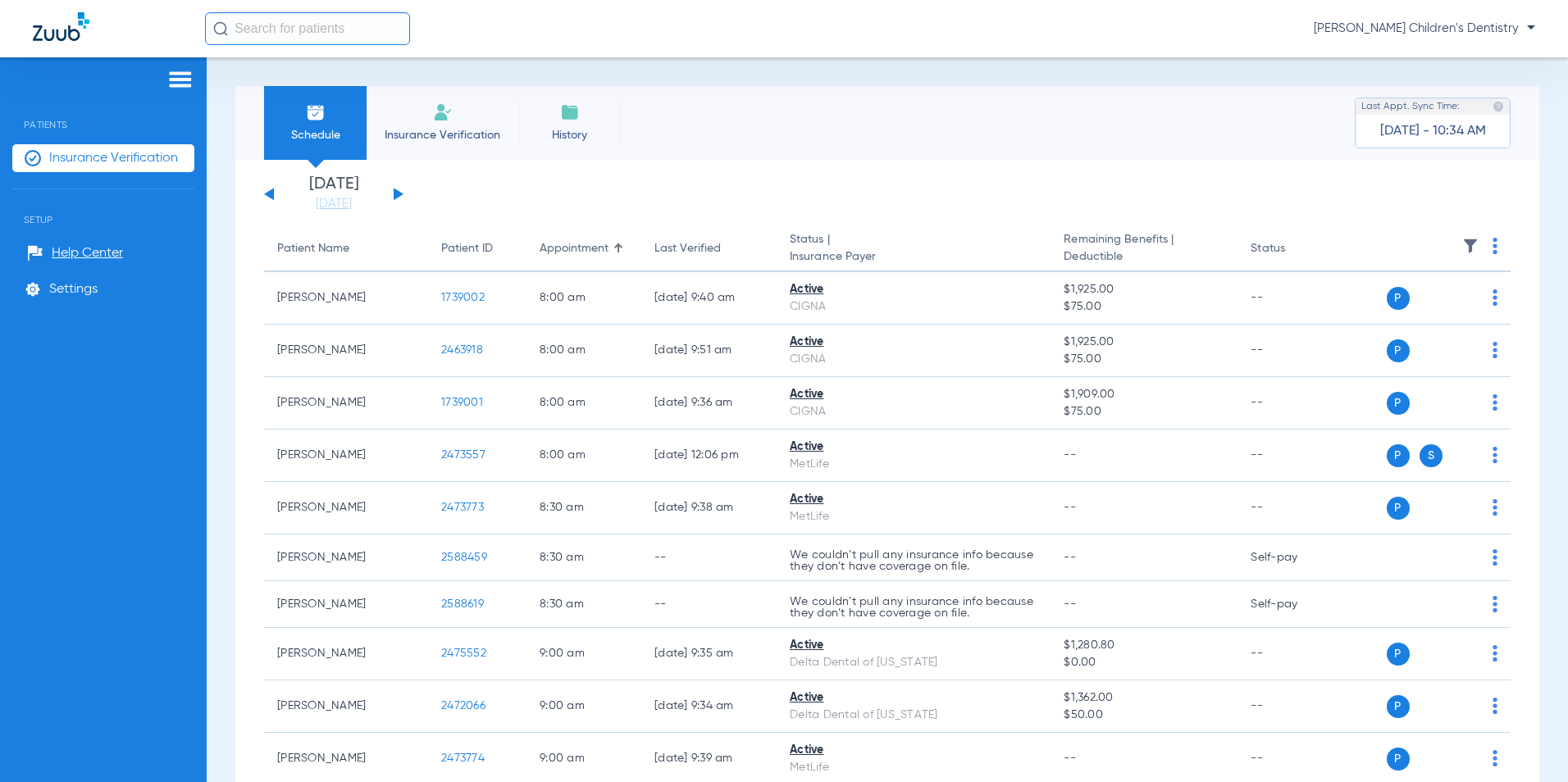
click at [264, 189] on div "[DATE] [DATE] [DATE] [DATE] [DATE] [DATE] [DATE] [DATE] [DATE] [DATE] [DATE] [D…" at bounding box center [334, 194] width 140 height 36
click at [269, 199] on div "[DATE] [DATE] [DATE] [DATE] [DATE] [DATE] [DATE] [DATE] [DATE] [DATE] [DATE] [D…" at bounding box center [334, 194] width 140 height 36
click at [270, 194] on button at bounding box center [269, 194] width 10 height 13
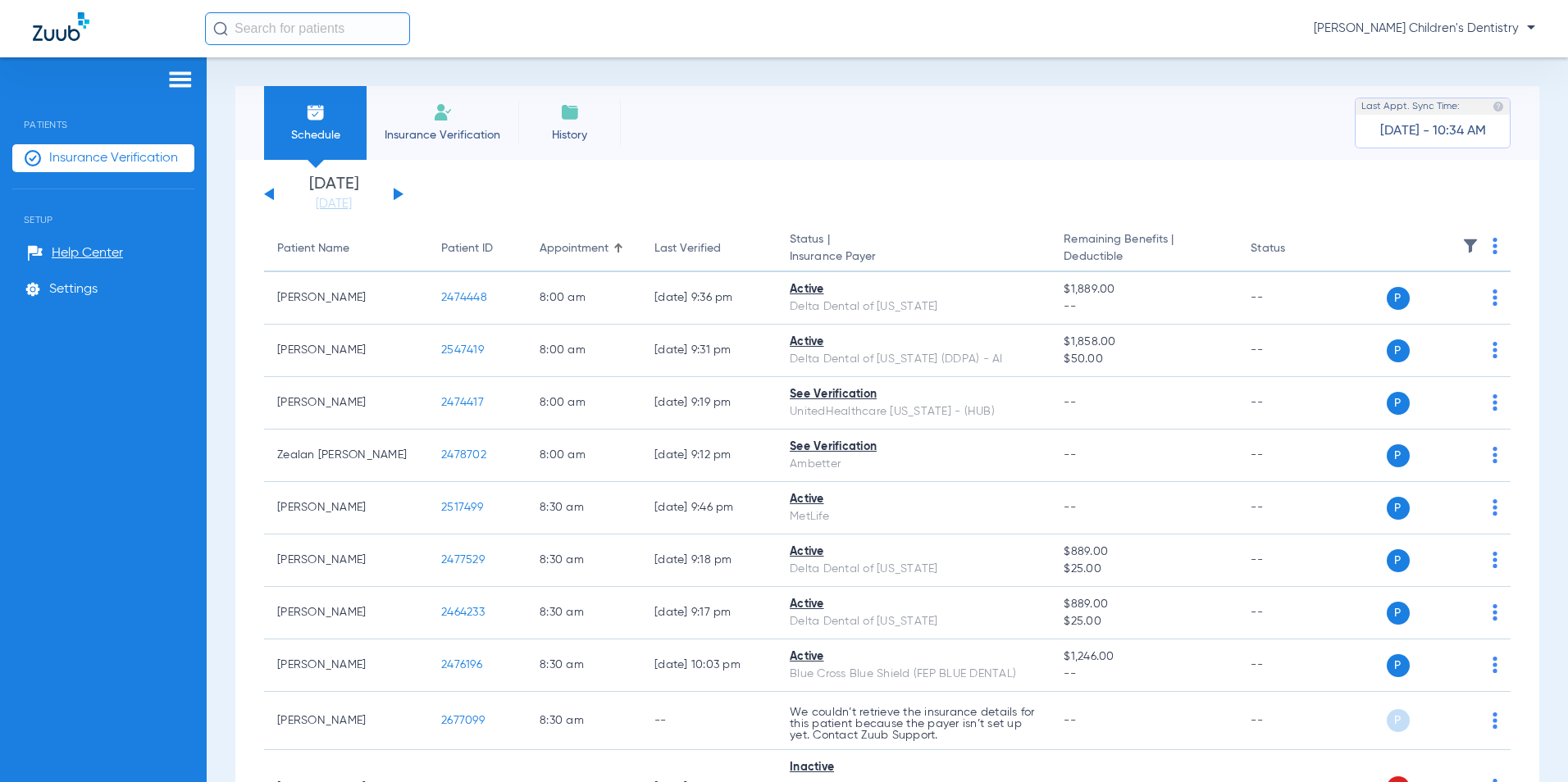
click at [272, 191] on button at bounding box center [269, 194] width 10 height 13
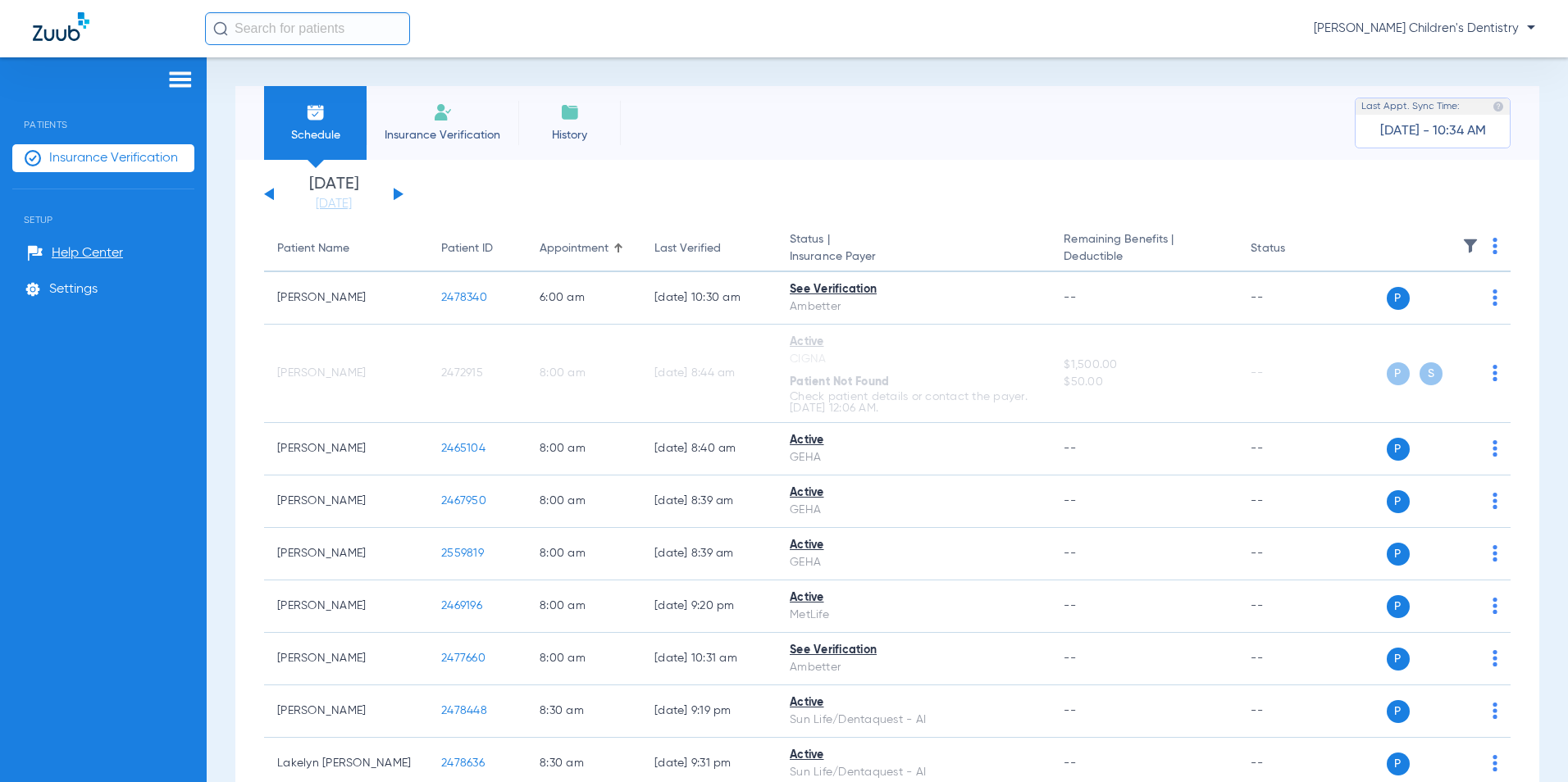
scroll to position [164, 0]
